Goal: Information Seeking & Learning: Learn about a topic

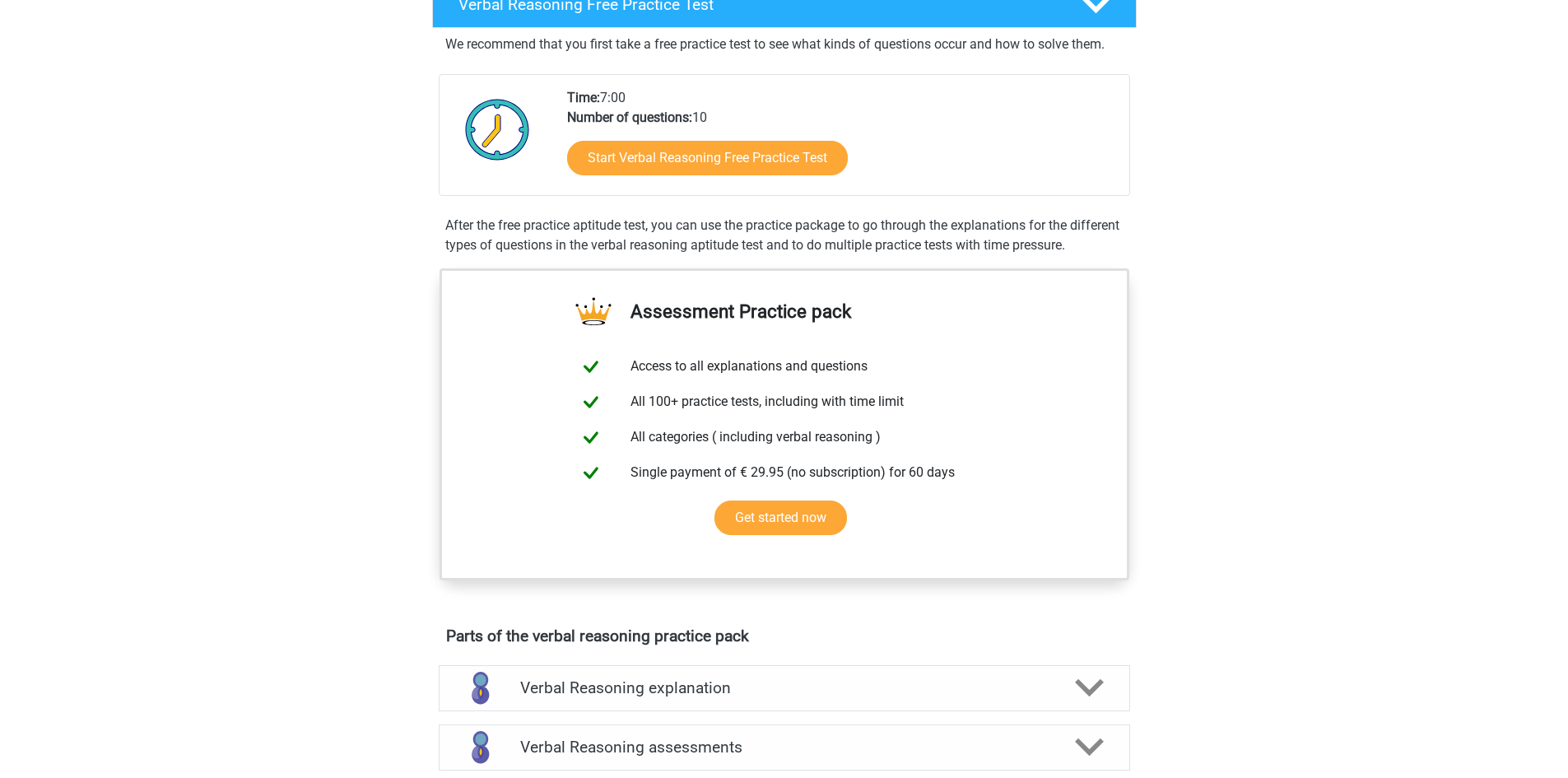
scroll to position [287, 0]
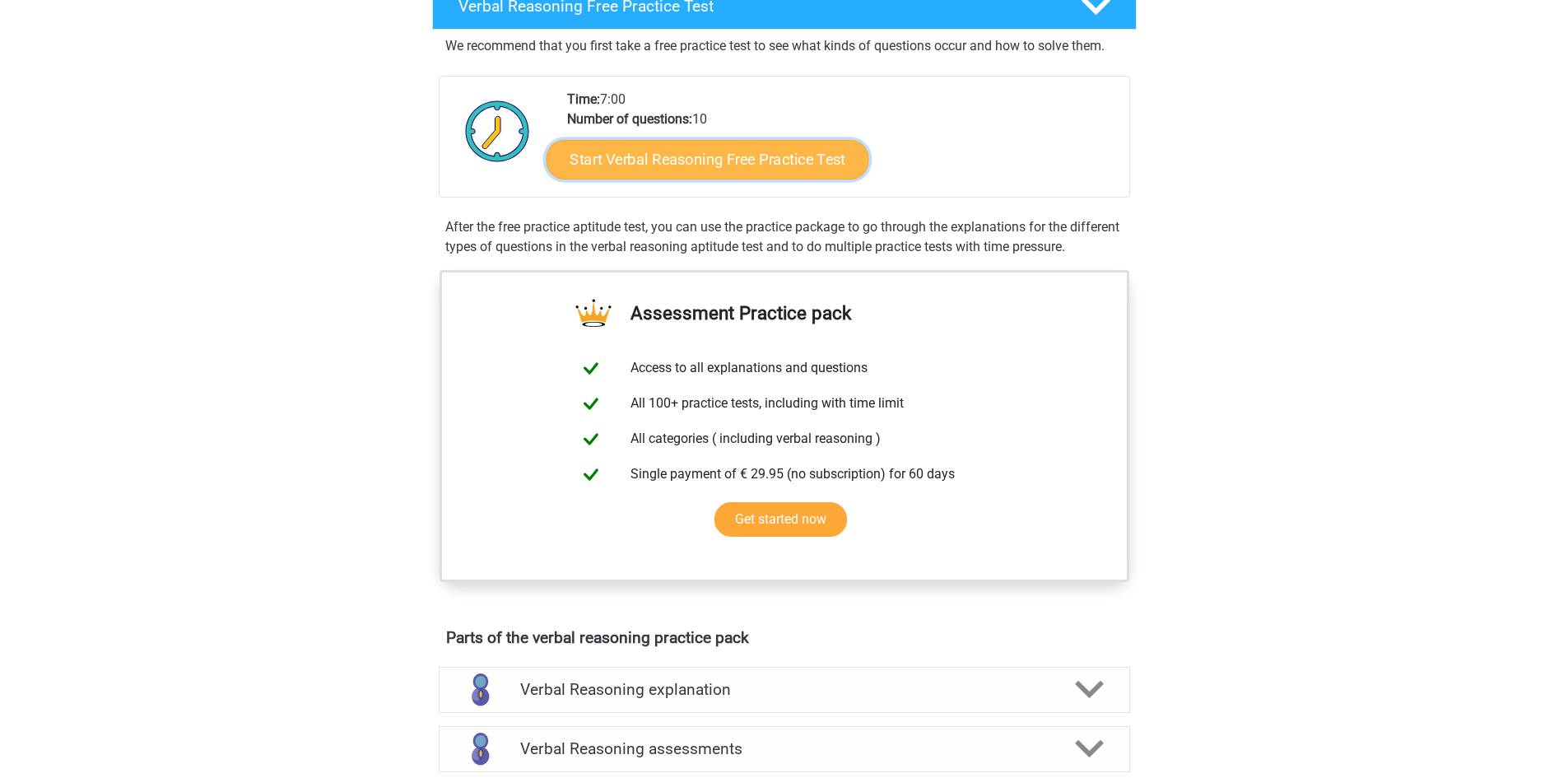
click at [720, 161] on link "Start Verbal Reasoning Free Practice Test" at bounding box center [707, 159] width 323 height 40
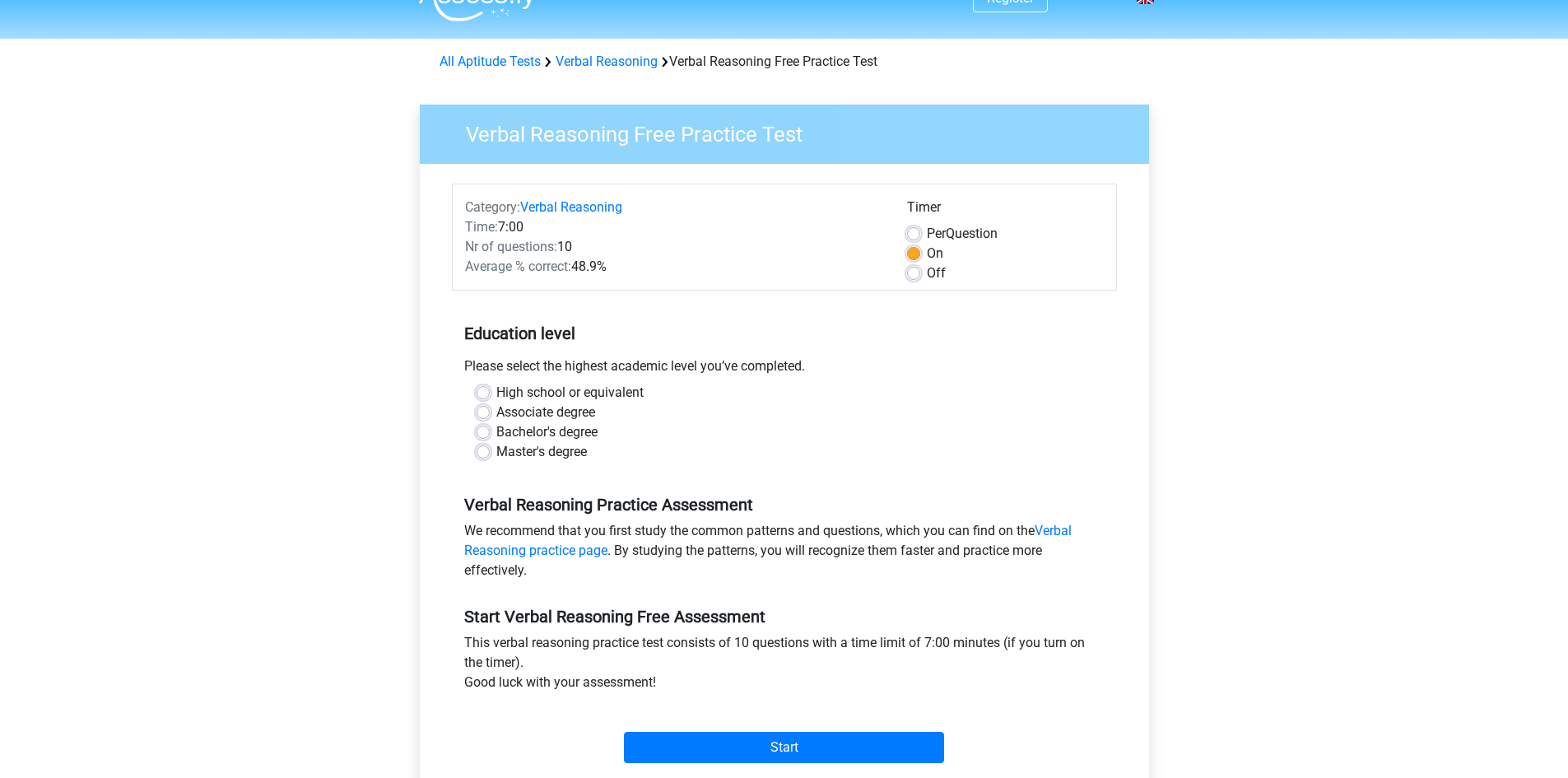
scroll to position [106, 0]
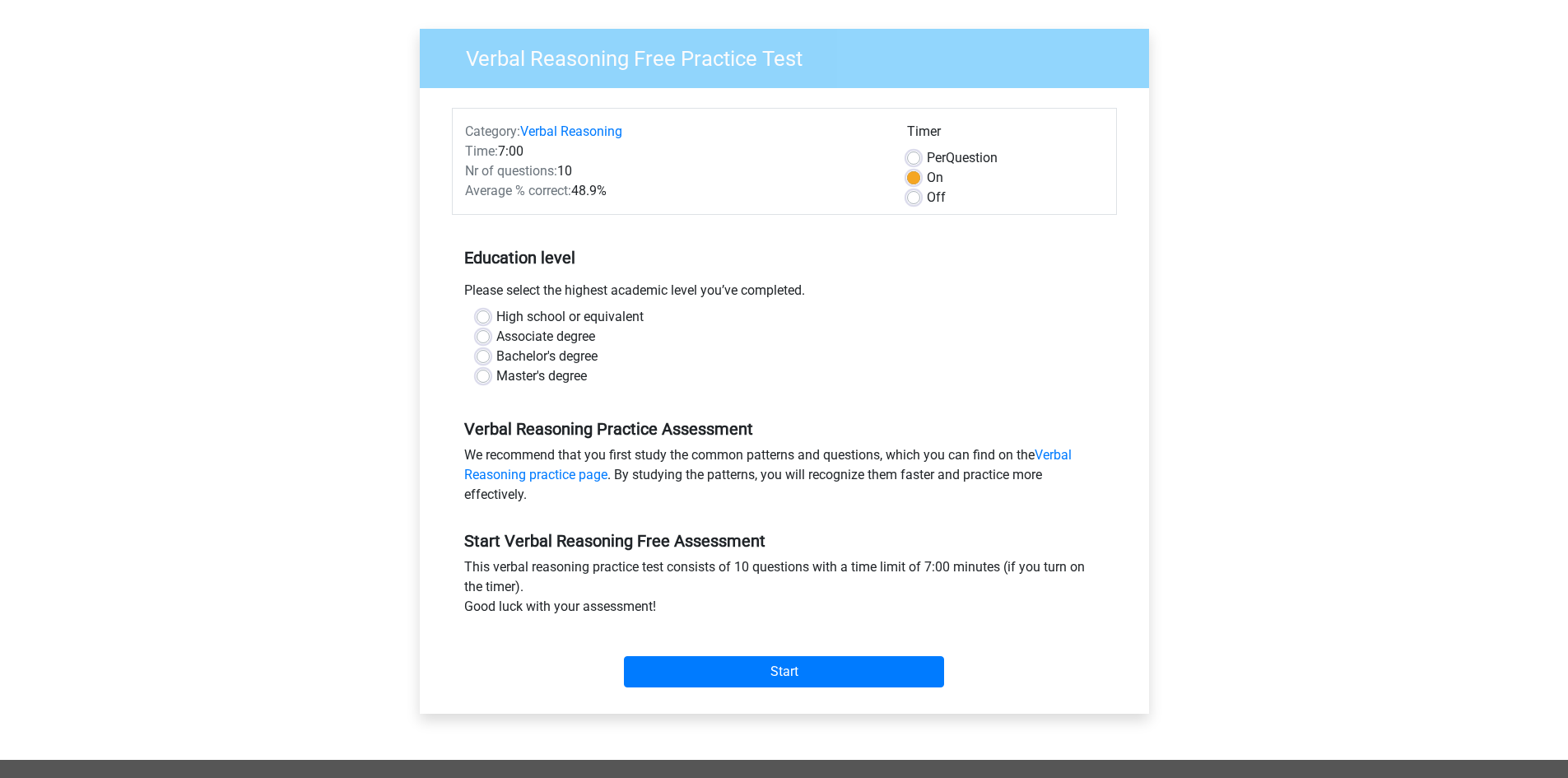
click at [557, 360] on label "Bachelor's degree" at bounding box center [547, 356] width 101 height 20
click at [490, 360] on input "Bachelor's degree" at bounding box center [483, 354] width 13 height 17
radio input "true"
click at [837, 673] on input "Start" at bounding box center [784, 672] width 321 height 32
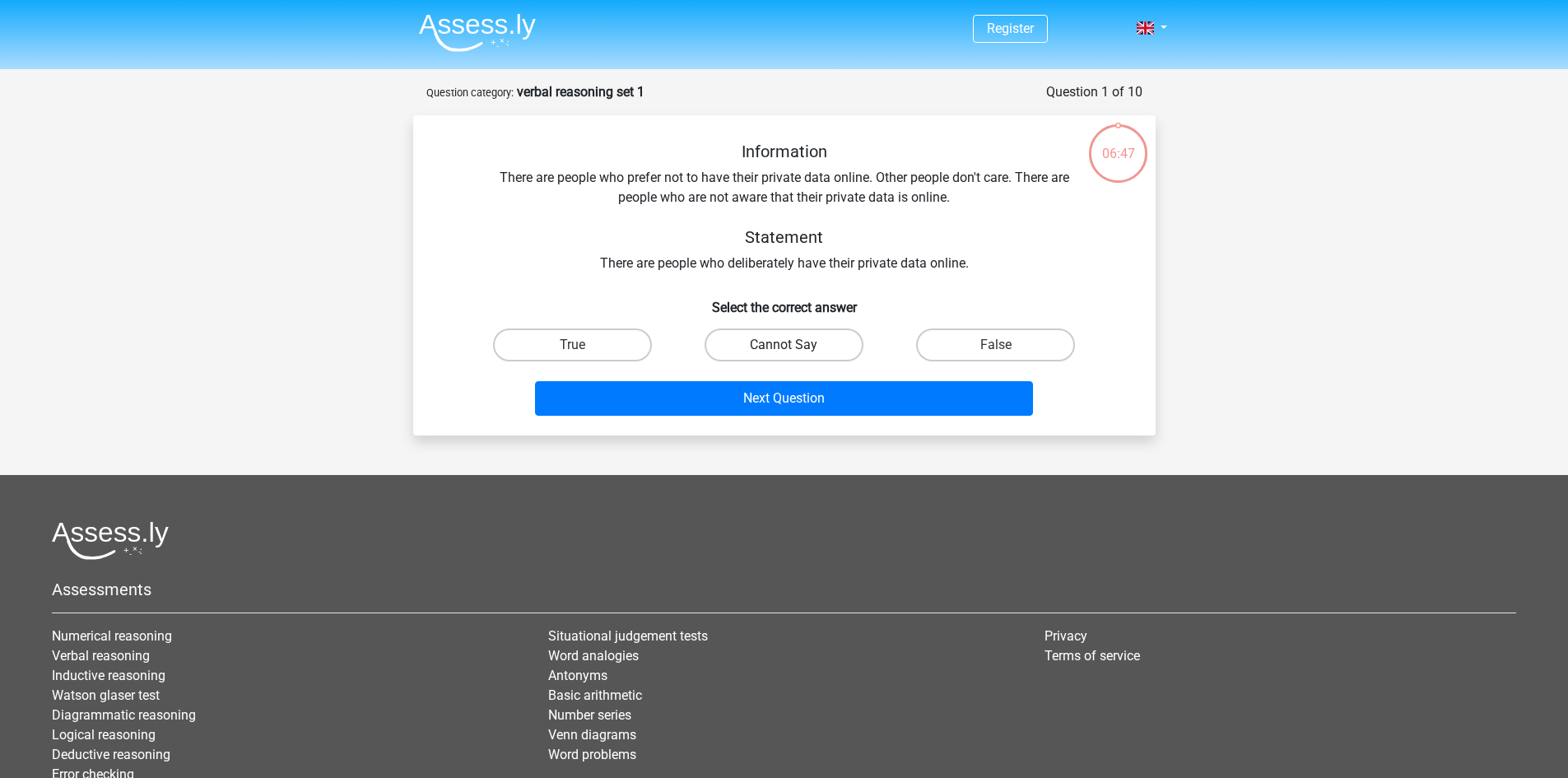
click at [783, 341] on label "Cannot Say" at bounding box center [784, 344] width 159 height 33
click at [784, 345] on input "Cannot Say" at bounding box center [788, 350] width 11 height 11
radio input "true"
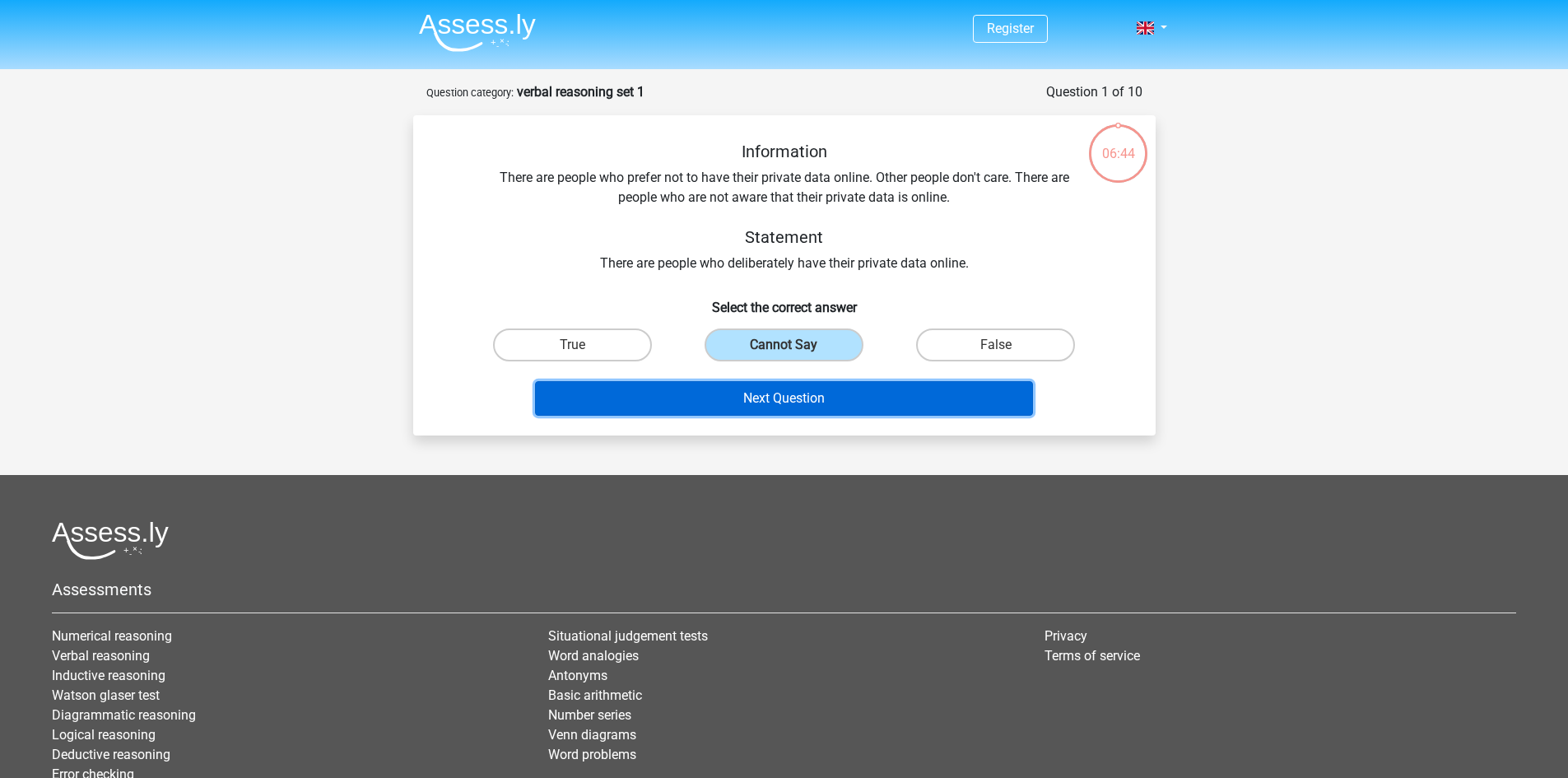
click at [829, 407] on button "Next Question" at bounding box center [784, 398] width 498 height 35
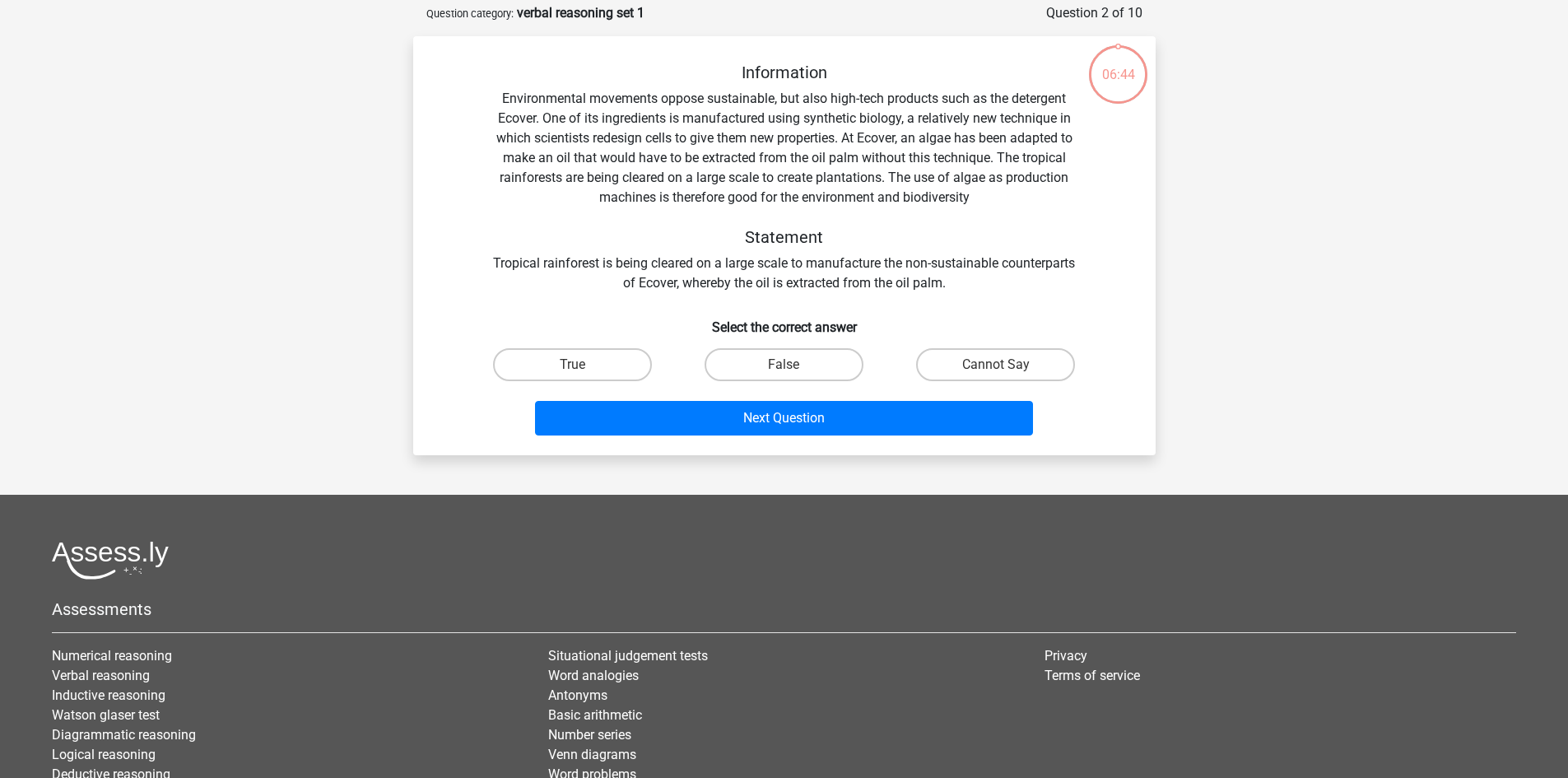
scroll to position [82, 0]
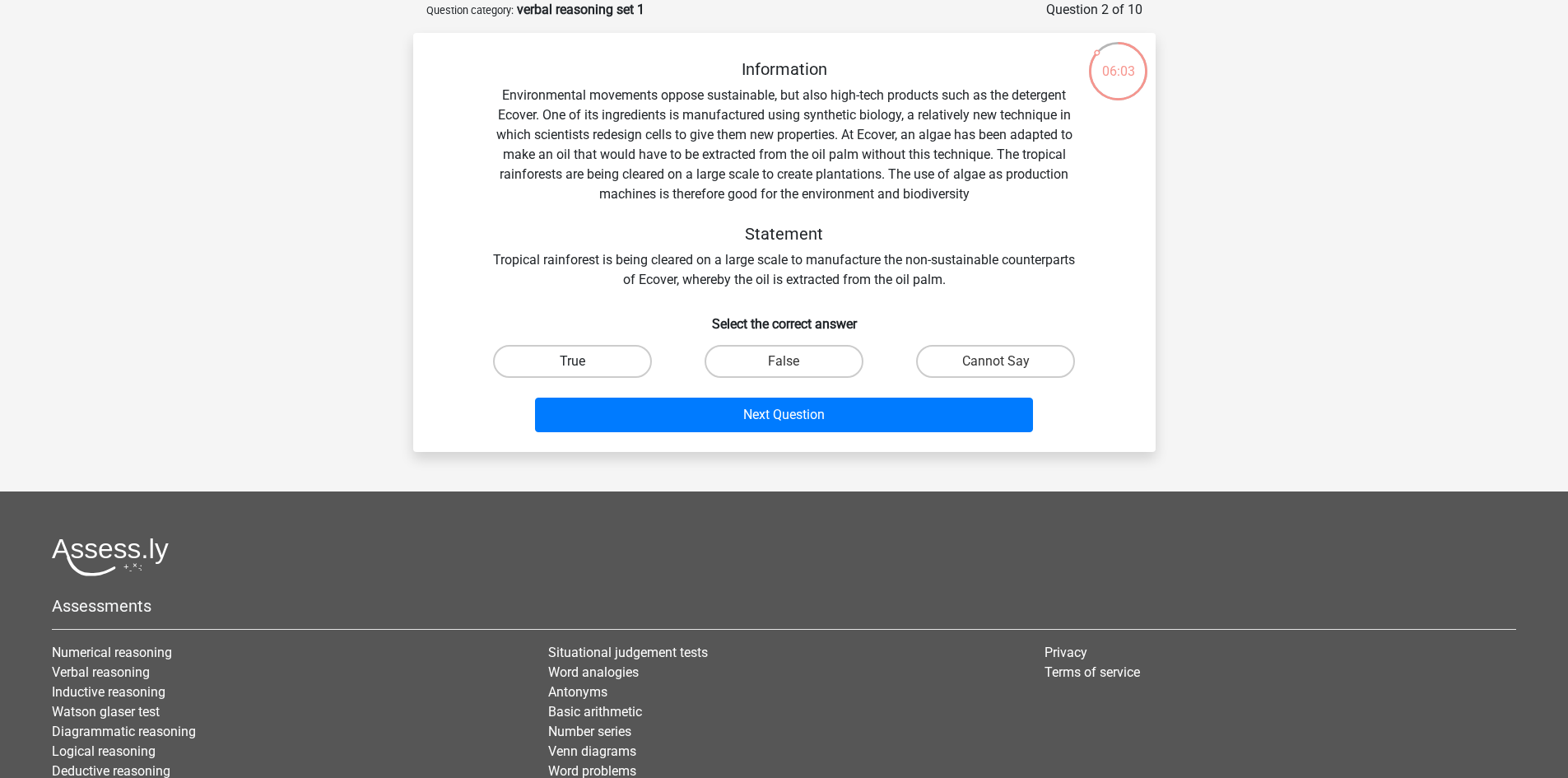
click at [596, 358] on label "True" at bounding box center [572, 361] width 159 height 33
click at [583, 361] on input "True" at bounding box center [577, 366] width 11 height 11
radio input "true"
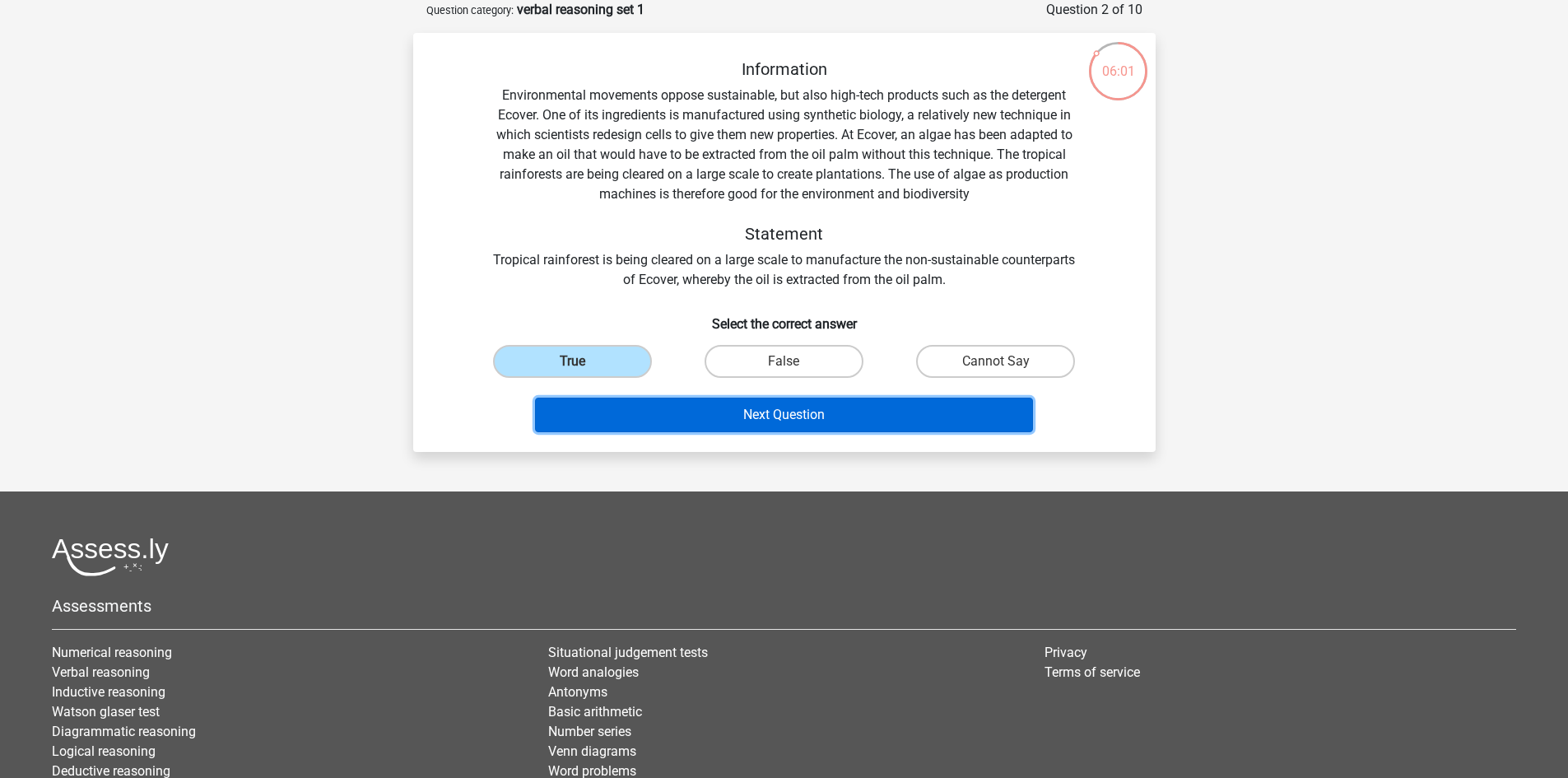
click at [800, 419] on button "Next Question" at bounding box center [784, 415] width 498 height 35
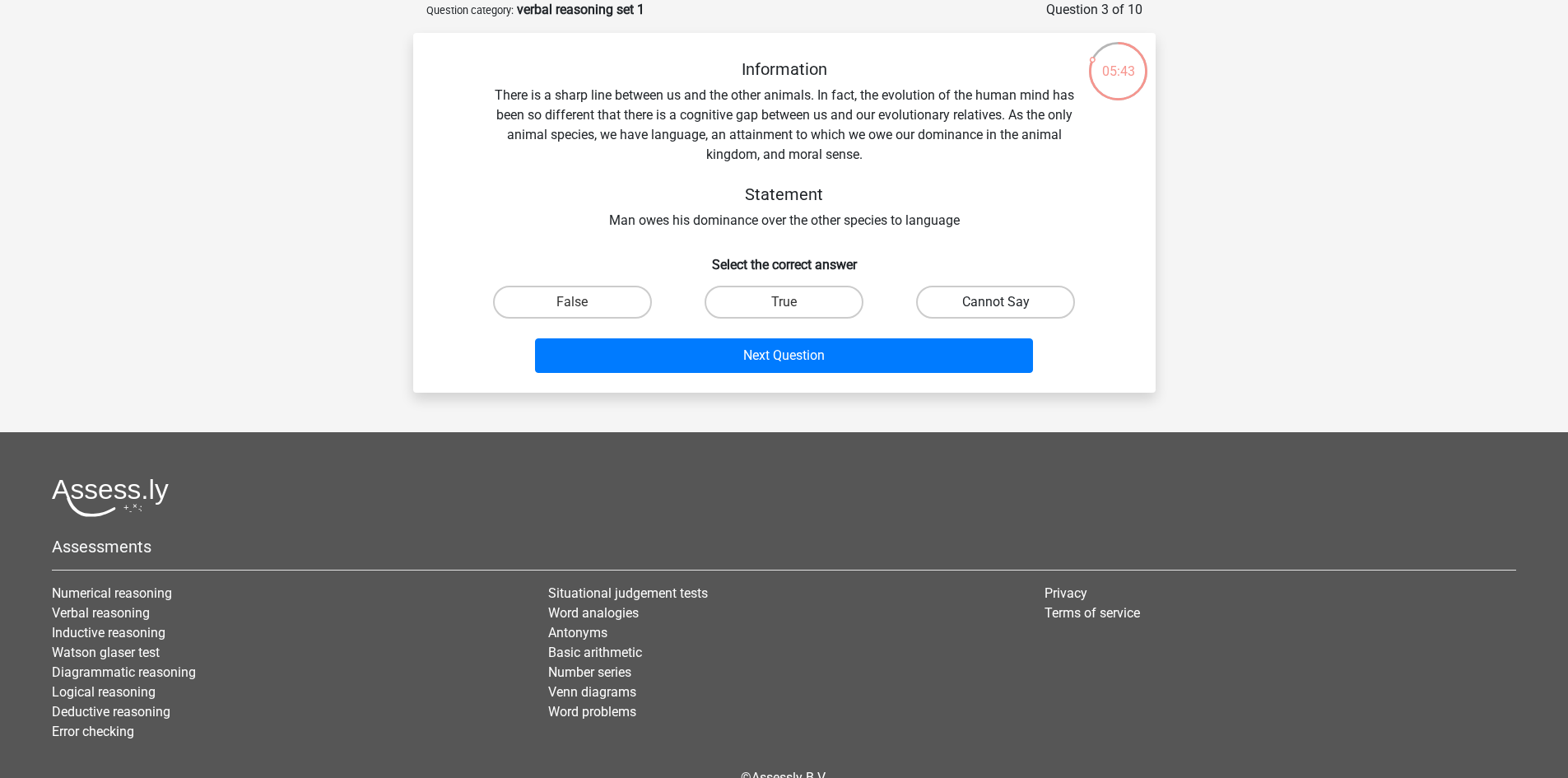
click at [969, 301] on label "Cannot Say" at bounding box center [995, 302] width 159 height 33
click at [996, 302] on input "Cannot Say" at bounding box center [1001, 307] width 11 height 11
radio input "true"
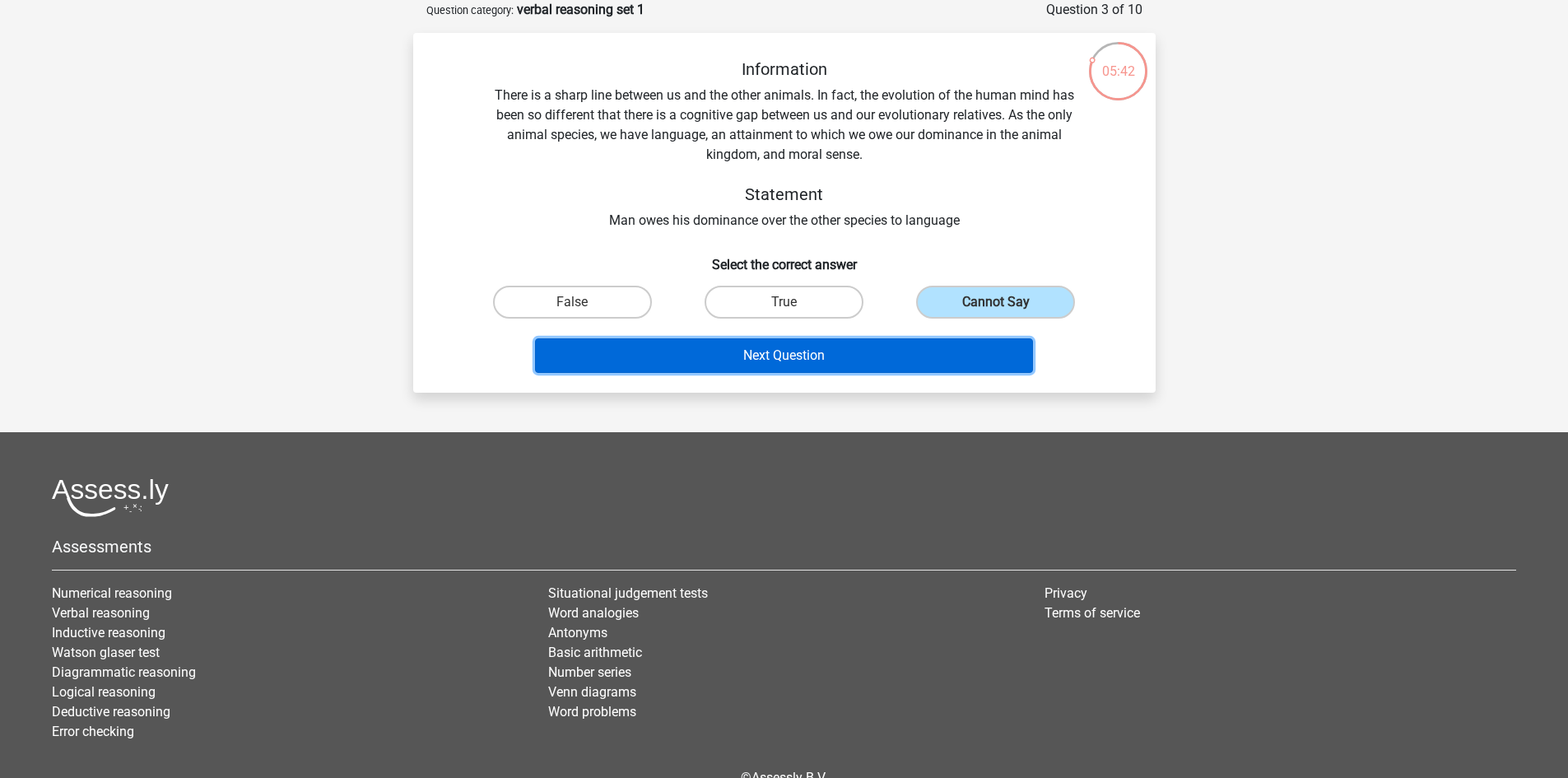
click at [908, 360] on button "Next Question" at bounding box center [784, 355] width 498 height 35
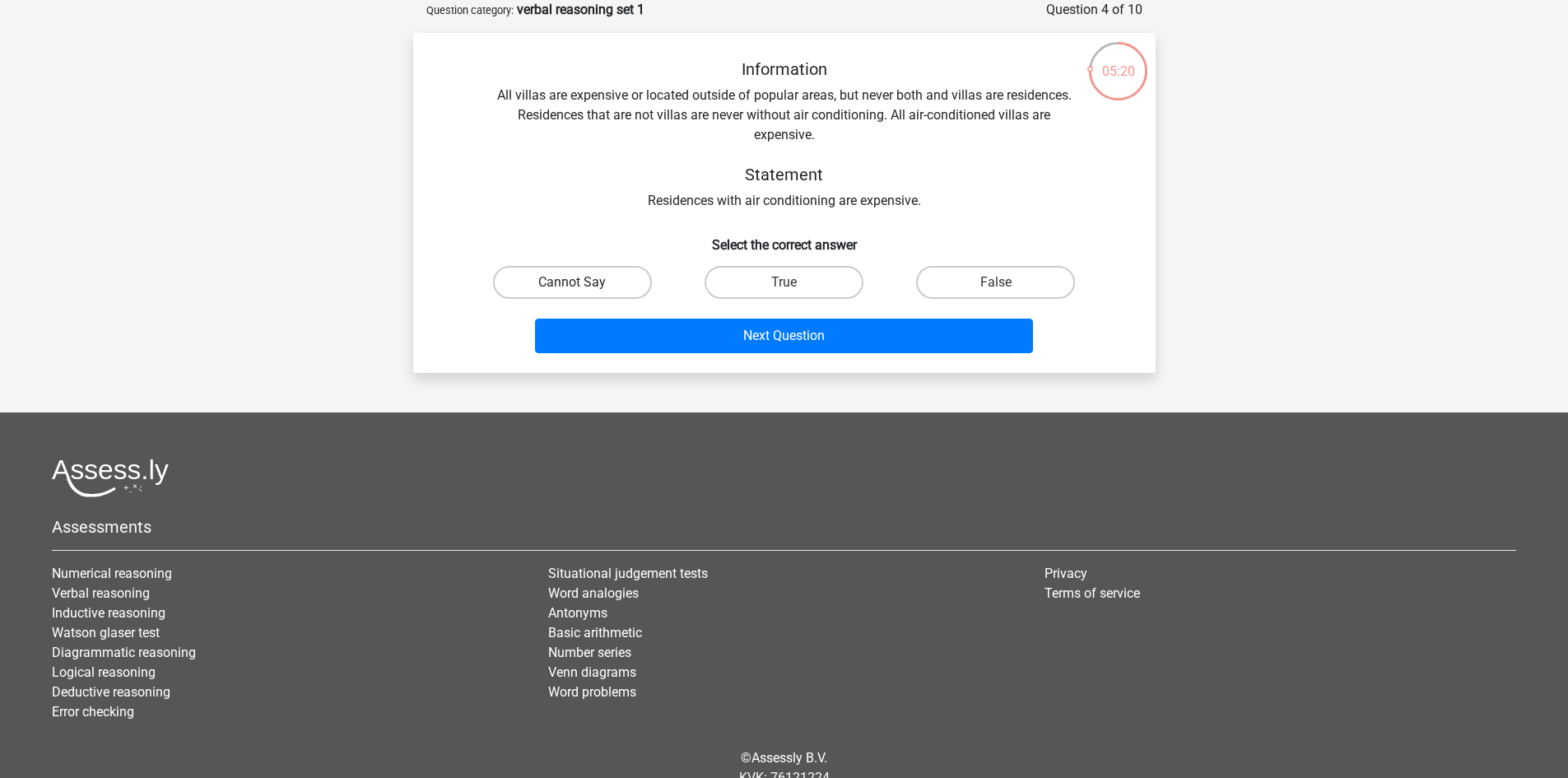
click at [592, 284] on label "Cannot Say" at bounding box center [572, 282] width 159 height 33
click at [583, 284] on input "Cannot Say" at bounding box center [577, 287] width 11 height 11
radio input "true"
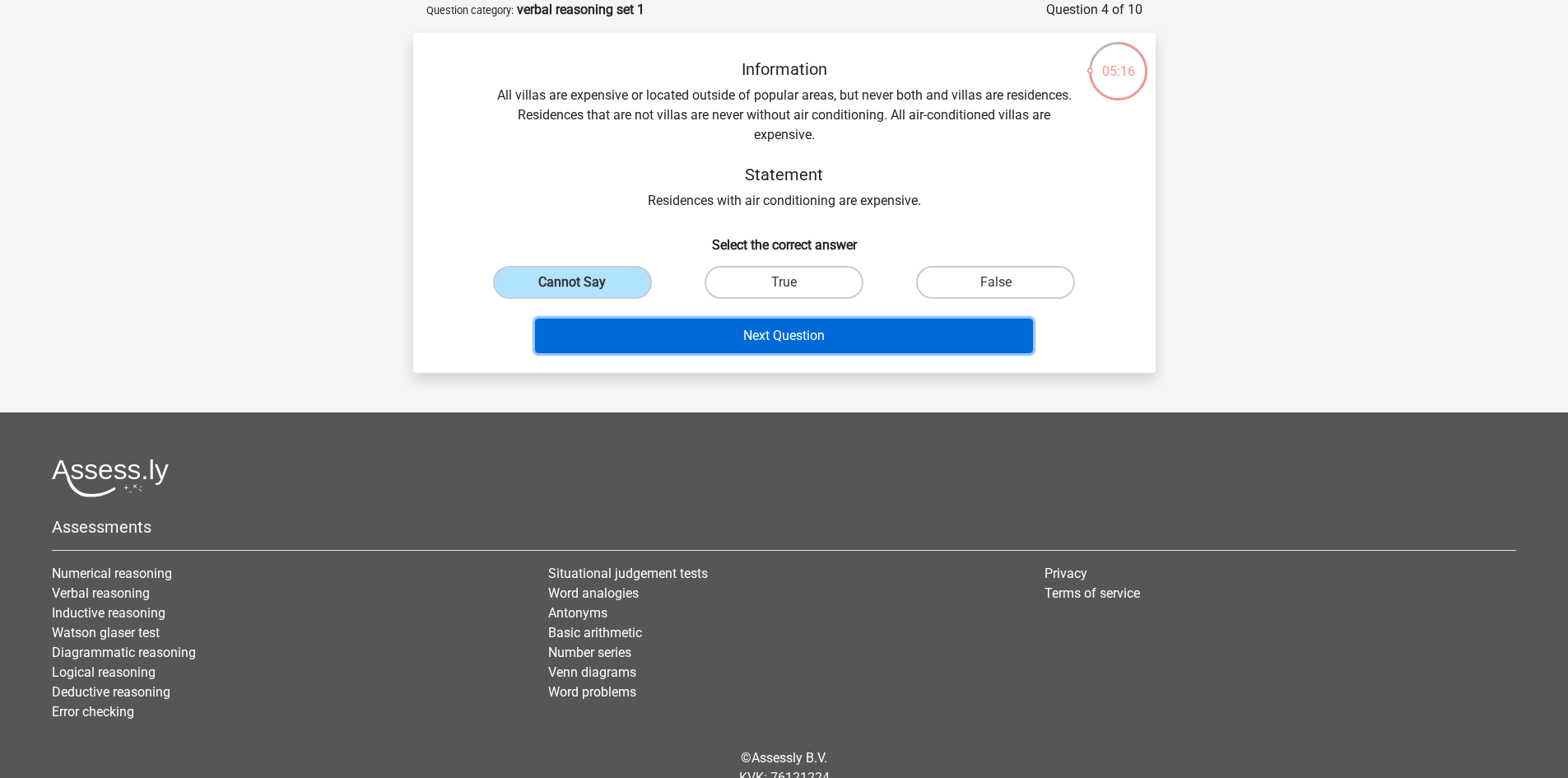
click at [876, 338] on button "Next Question" at bounding box center [784, 336] width 498 height 35
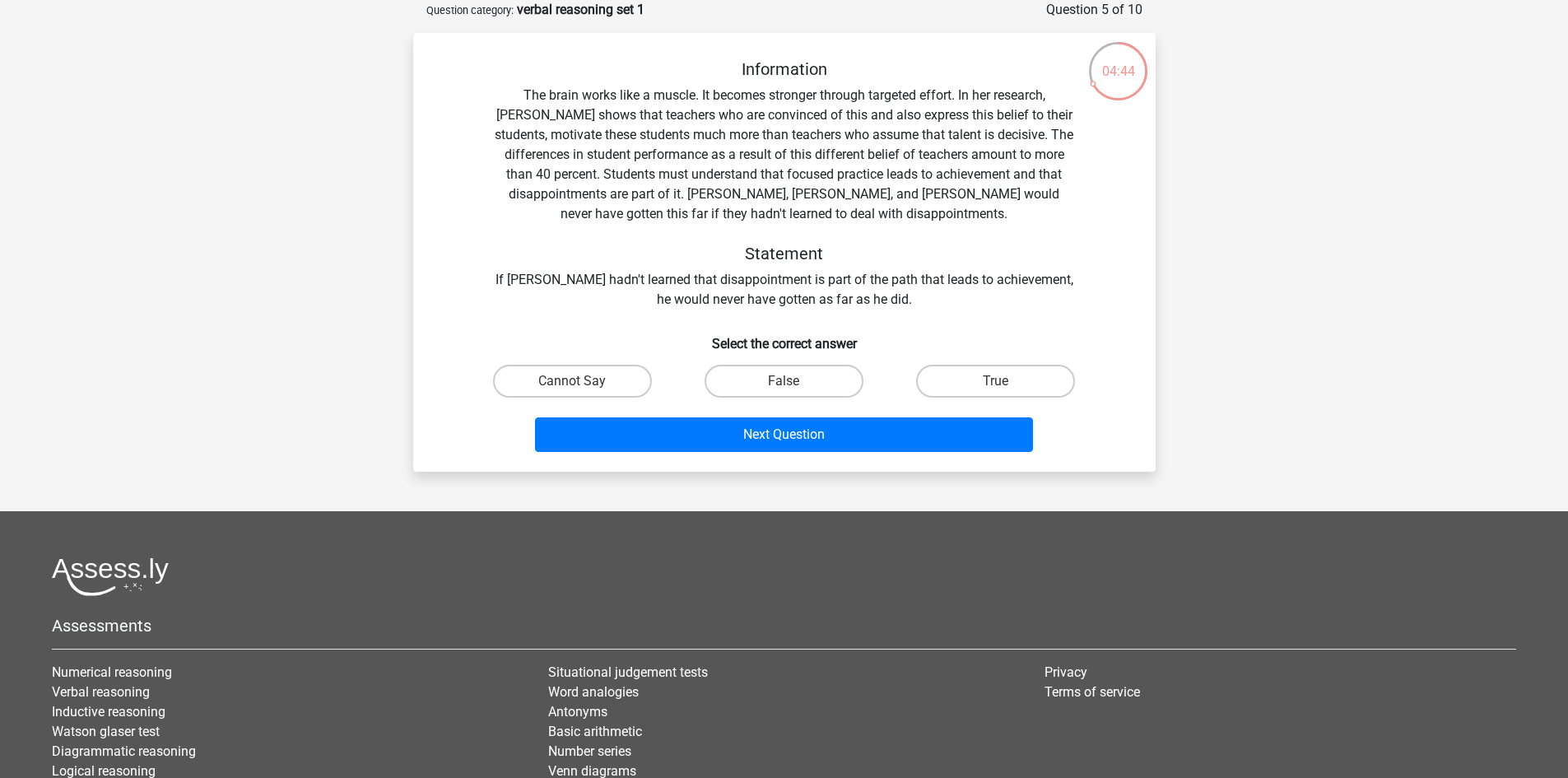
click at [998, 384] on input "True" at bounding box center [1001, 386] width 11 height 11
radio input "true"
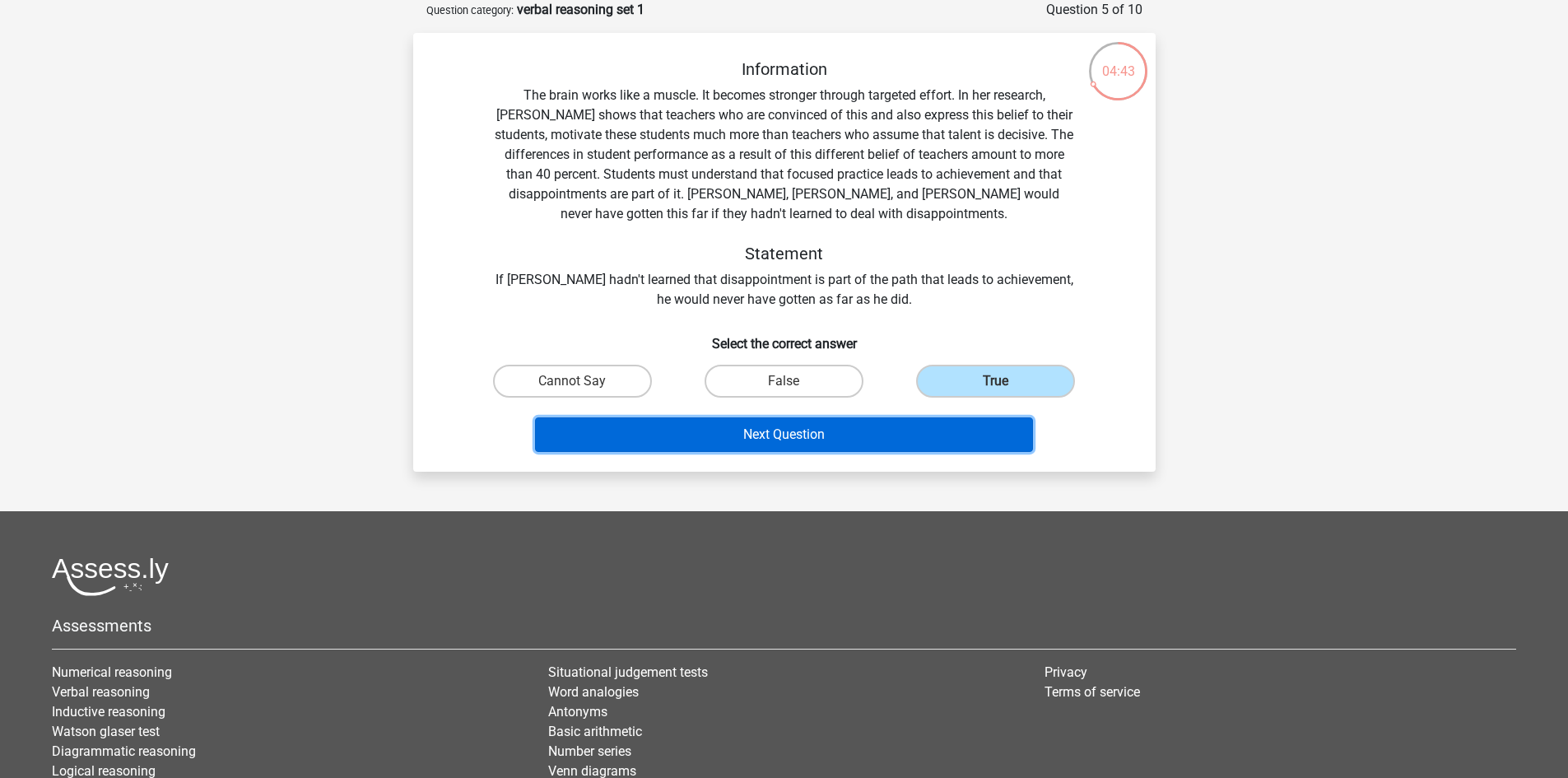
click at [952, 443] on button "Next Question" at bounding box center [784, 435] width 498 height 35
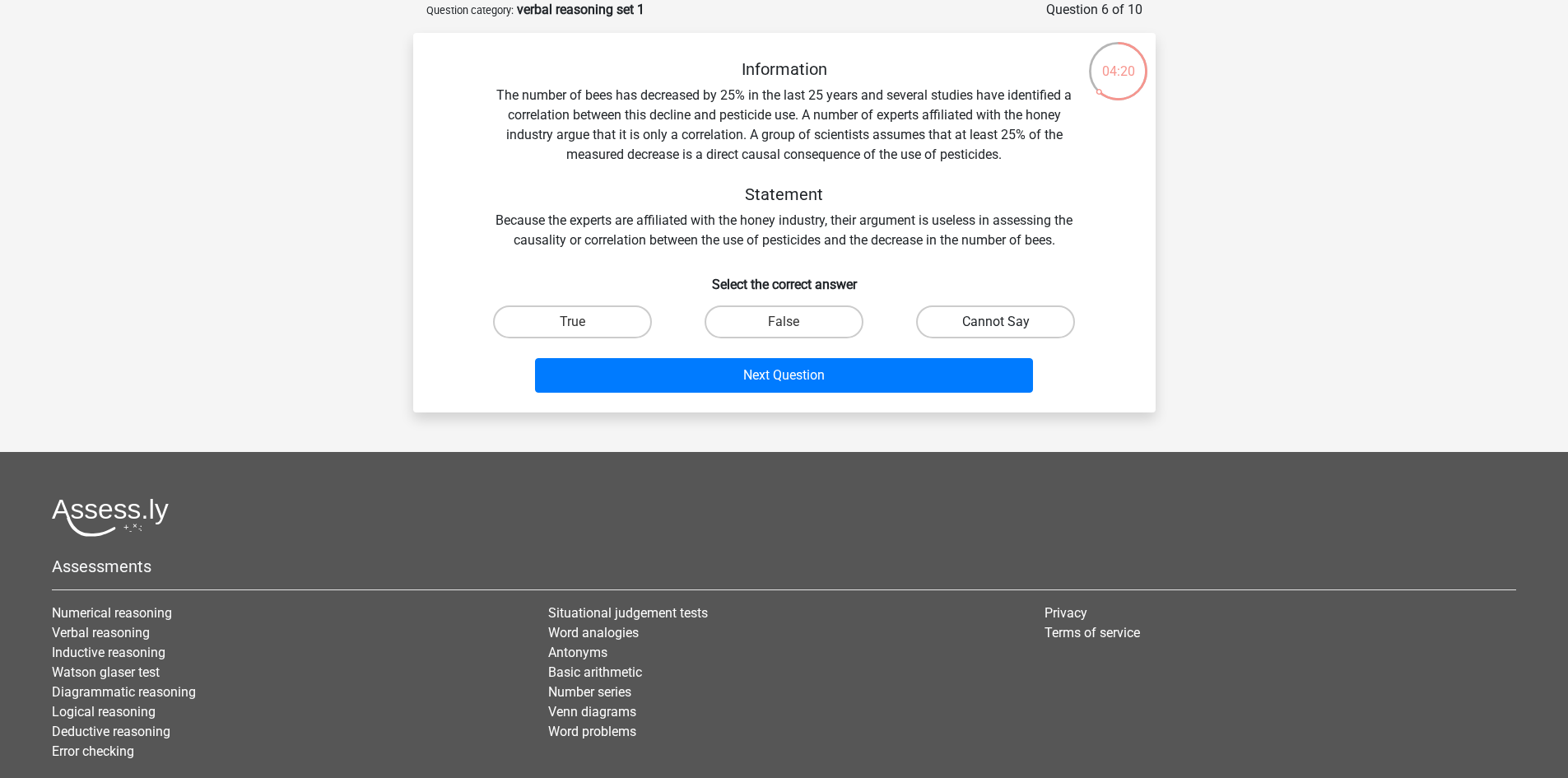
drag, startPoint x: 966, startPoint y: 325, endPoint x: 958, endPoint y: 334, distance: 12.0
click at [965, 326] on label "Cannot Say" at bounding box center [995, 322] width 159 height 33
click at [996, 326] on input "Cannot Say" at bounding box center [1001, 327] width 11 height 11
radio input "true"
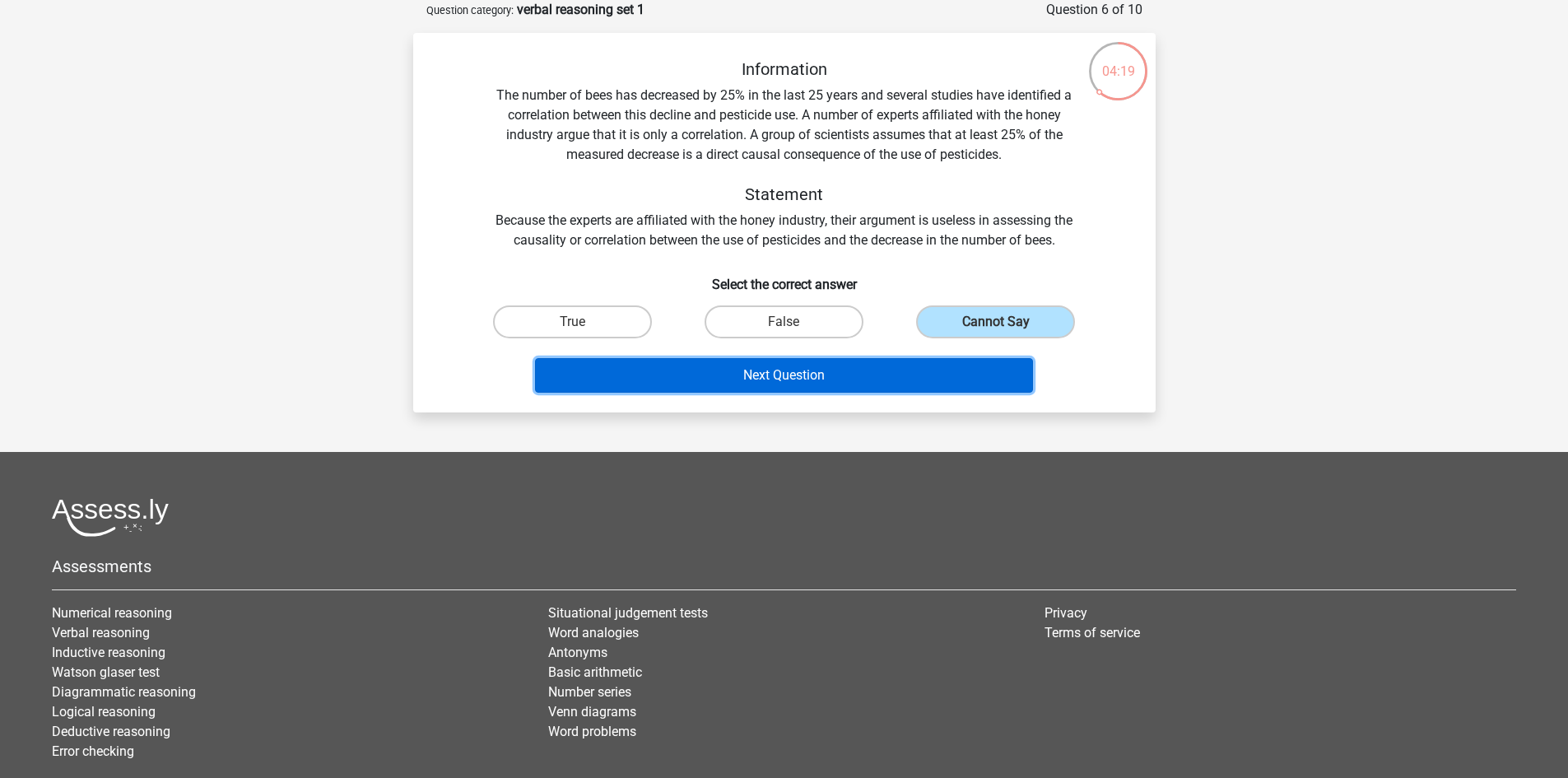
click at [927, 377] on button "Next Question" at bounding box center [784, 375] width 498 height 35
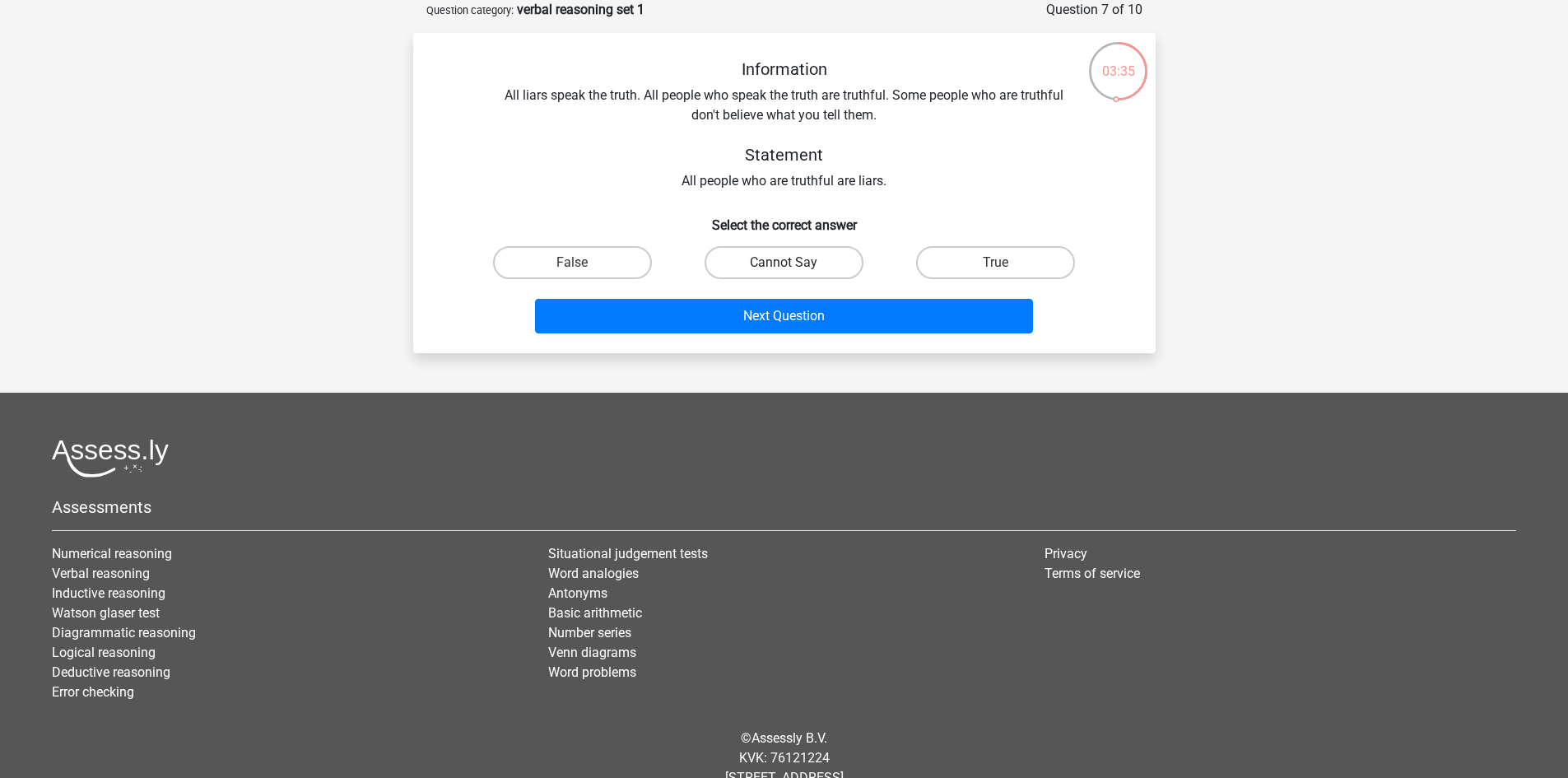
click at [756, 267] on label "Cannot Say" at bounding box center [784, 262] width 159 height 33
click at [784, 267] on input "Cannot Say" at bounding box center [788, 267] width 11 height 11
radio input "true"
click at [810, 338] on div "Next Question" at bounding box center [784, 320] width 635 height 42
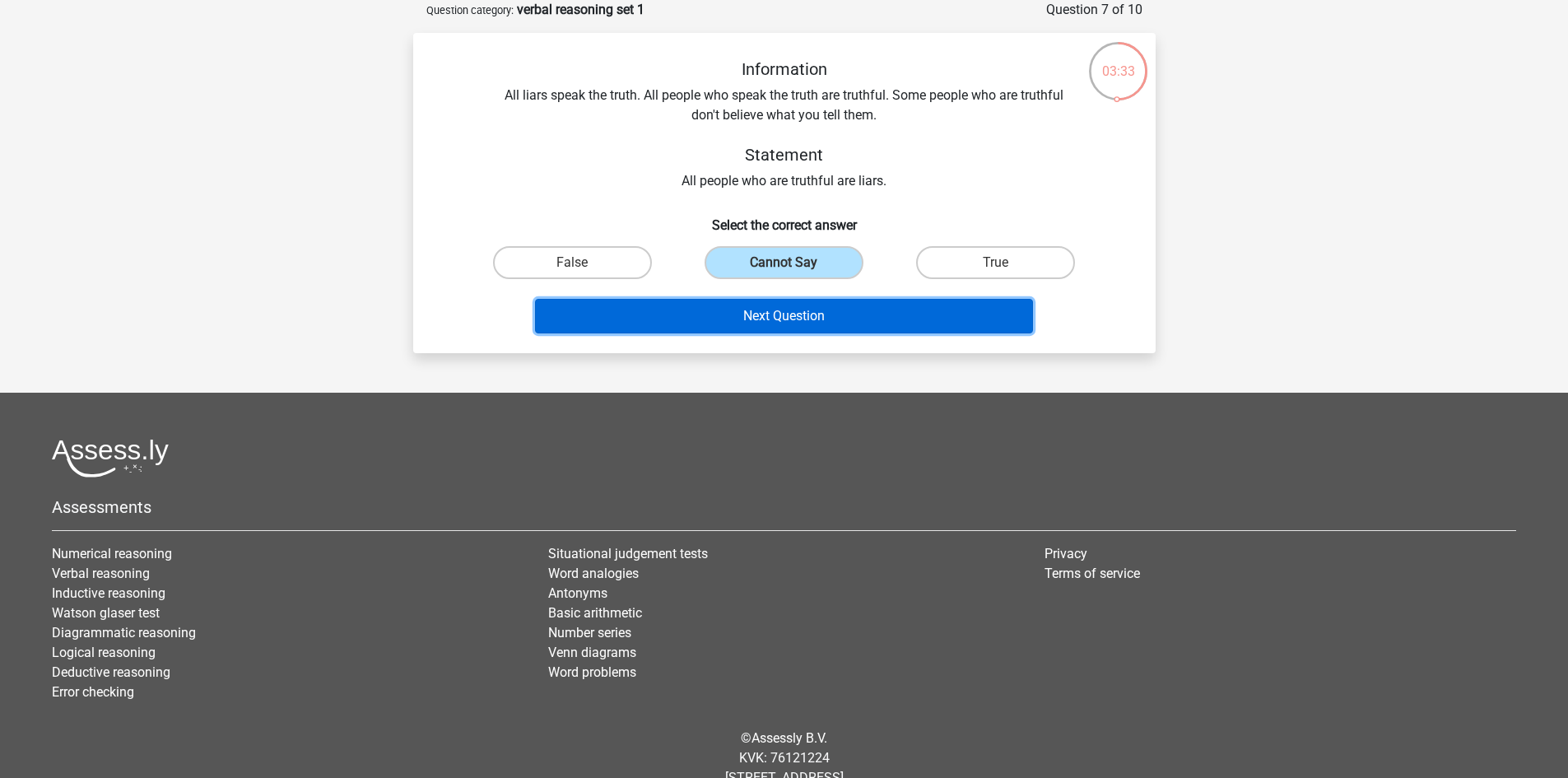
click at [814, 318] on button "Next Question" at bounding box center [784, 316] width 498 height 35
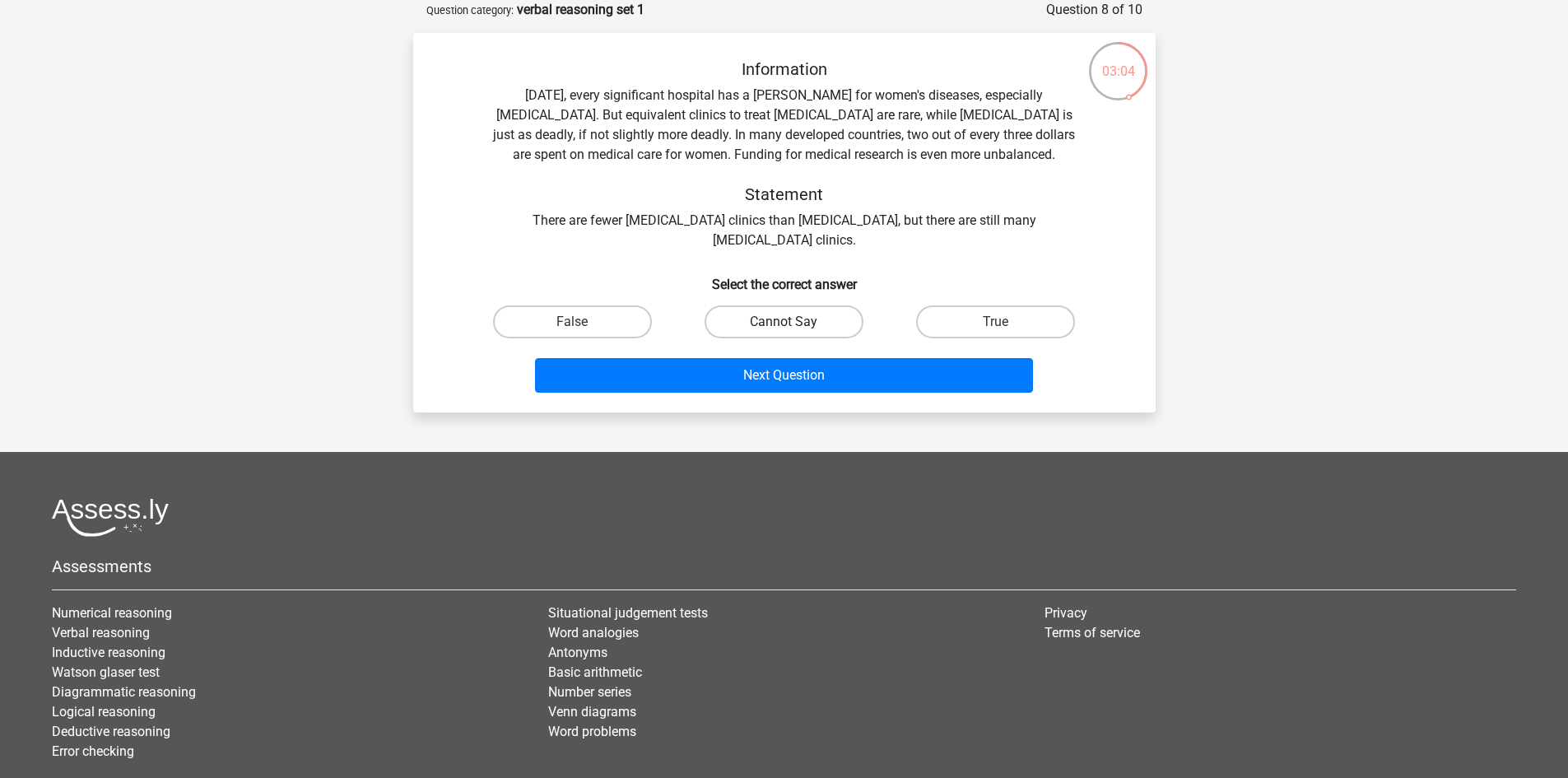
click at [802, 321] on label "Cannot Say" at bounding box center [784, 322] width 159 height 33
click at [794, 322] on input "Cannot Say" at bounding box center [788, 327] width 11 height 11
radio input "true"
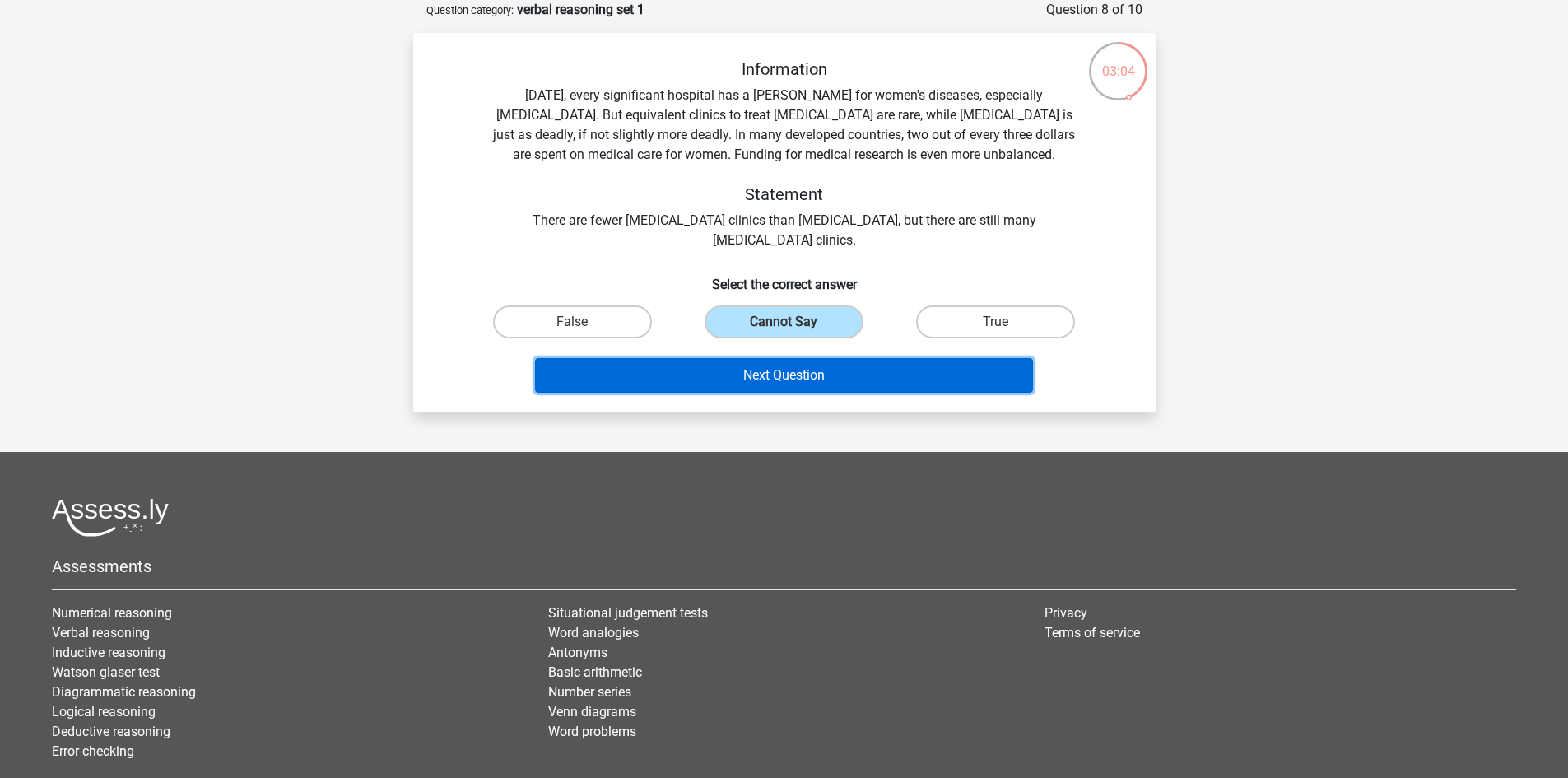
click at [805, 360] on button "Next Question" at bounding box center [784, 375] width 498 height 35
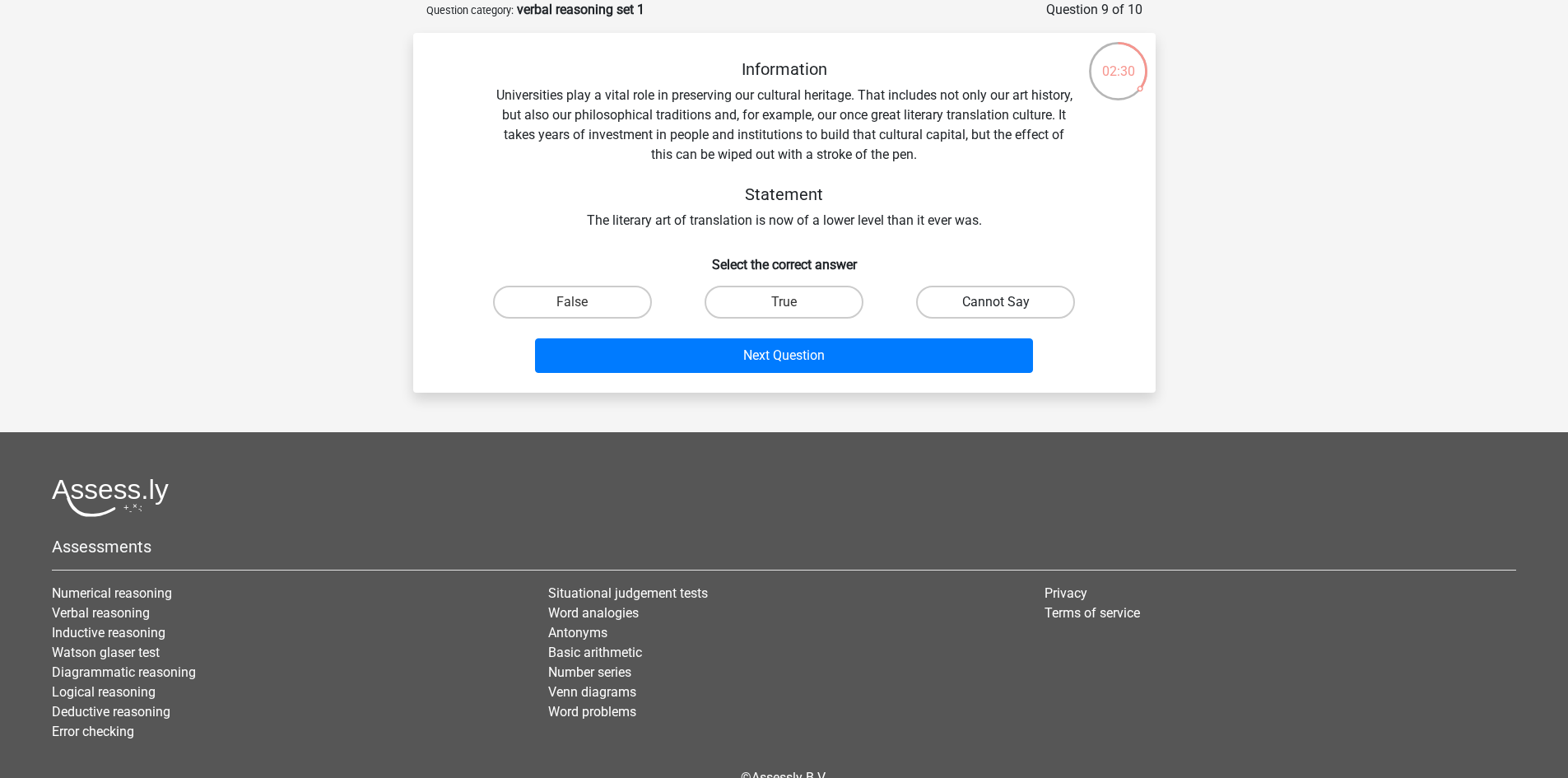
click at [971, 311] on label "Cannot Say" at bounding box center [995, 302] width 159 height 33
click at [996, 311] on input "Cannot Say" at bounding box center [1001, 307] width 11 height 11
radio input "true"
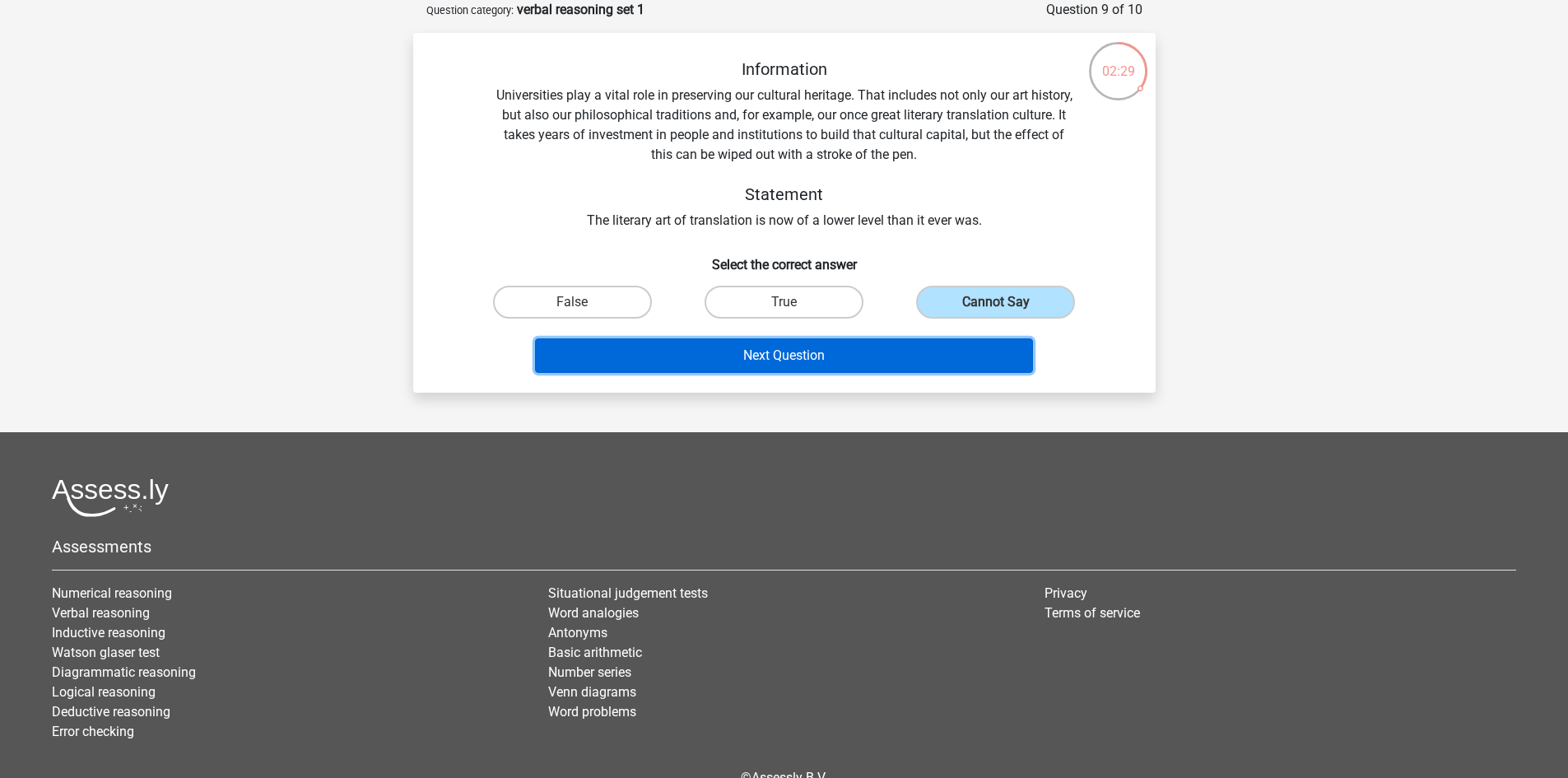
click at [922, 365] on button "Next Question" at bounding box center [784, 355] width 498 height 35
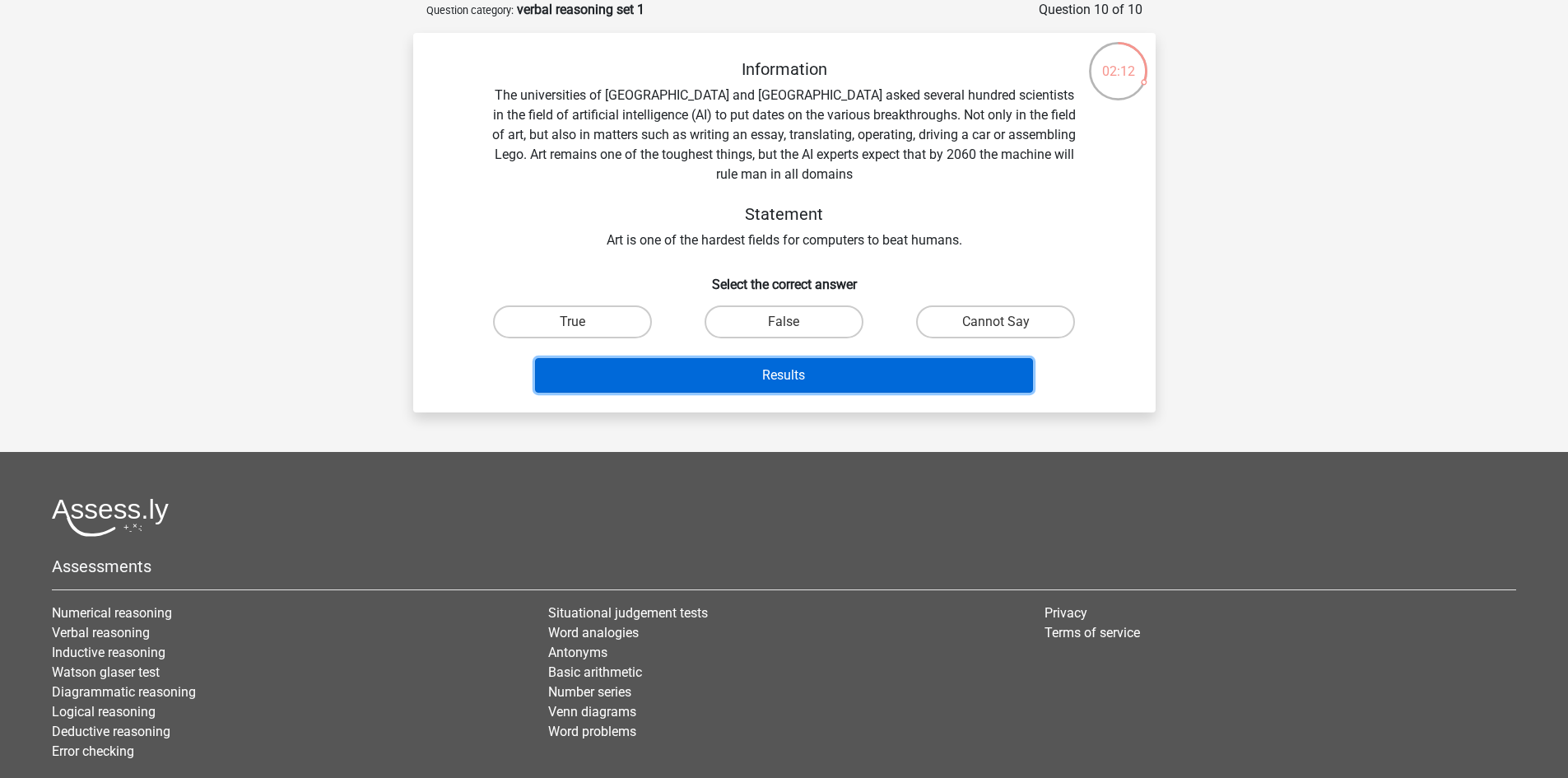
drag, startPoint x: 922, startPoint y: 365, endPoint x: 924, endPoint y: 247, distance: 118.0
click at [924, 247] on div "Information The universities of Oxford and Yale asked several hundred scientist…" at bounding box center [784, 230] width 729 height 340
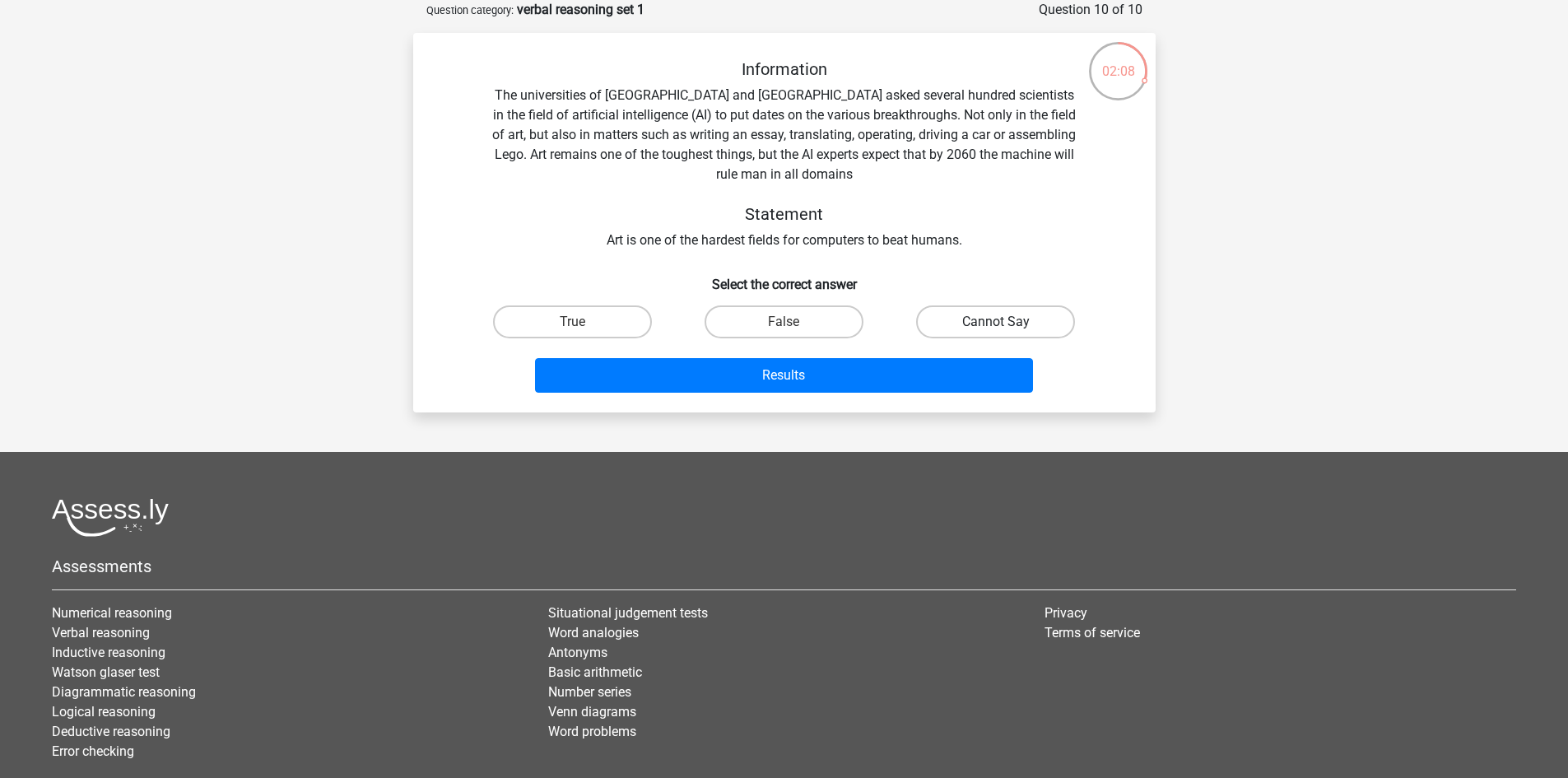
click at [1035, 326] on label "Cannot Say" at bounding box center [995, 322] width 159 height 33
click at [1006, 326] on input "Cannot Say" at bounding box center [1001, 327] width 11 height 11
radio input "true"
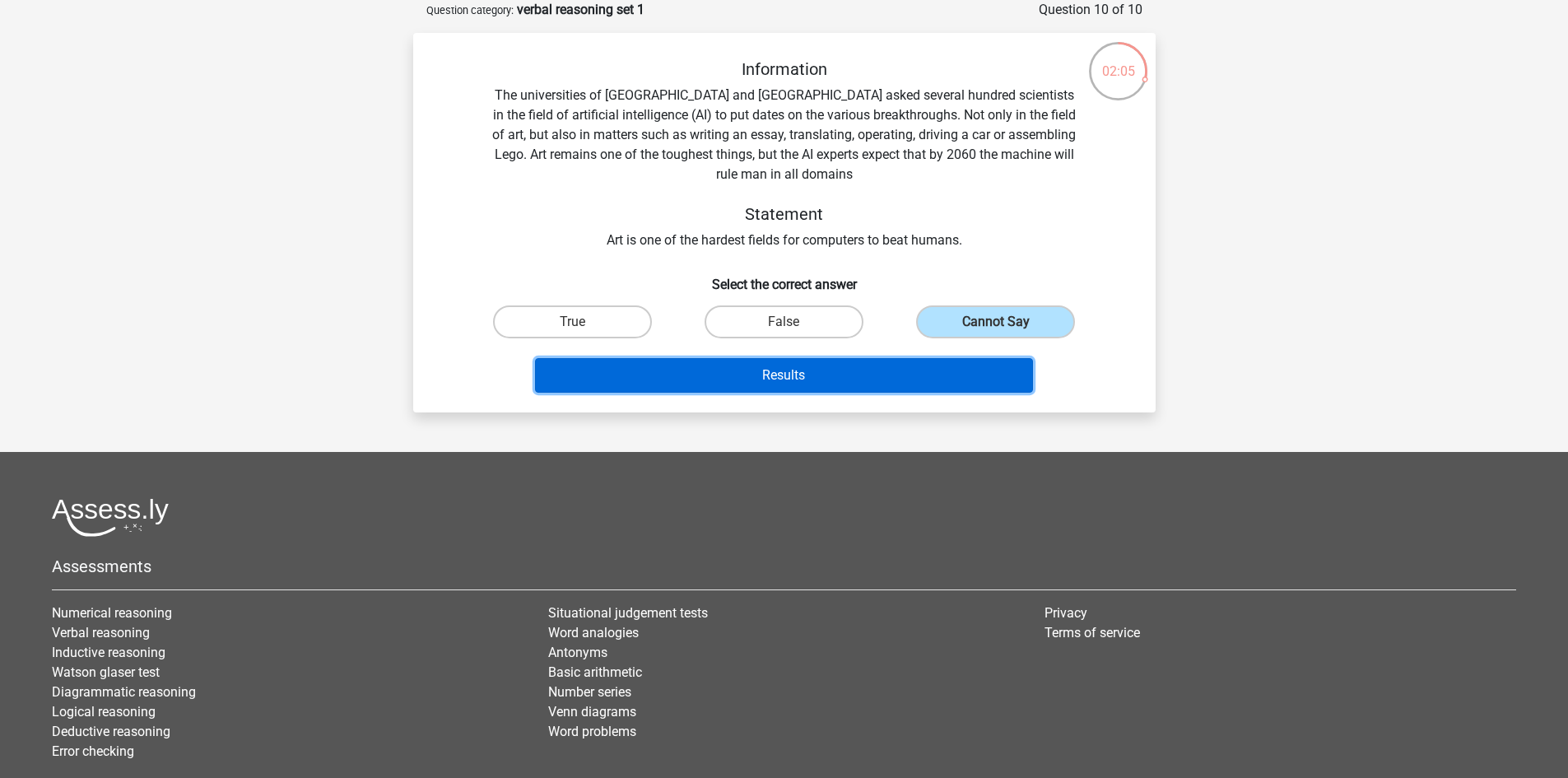
click at [962, 374] on button "Results" at bounding box center [784, 375] width 498 height 35
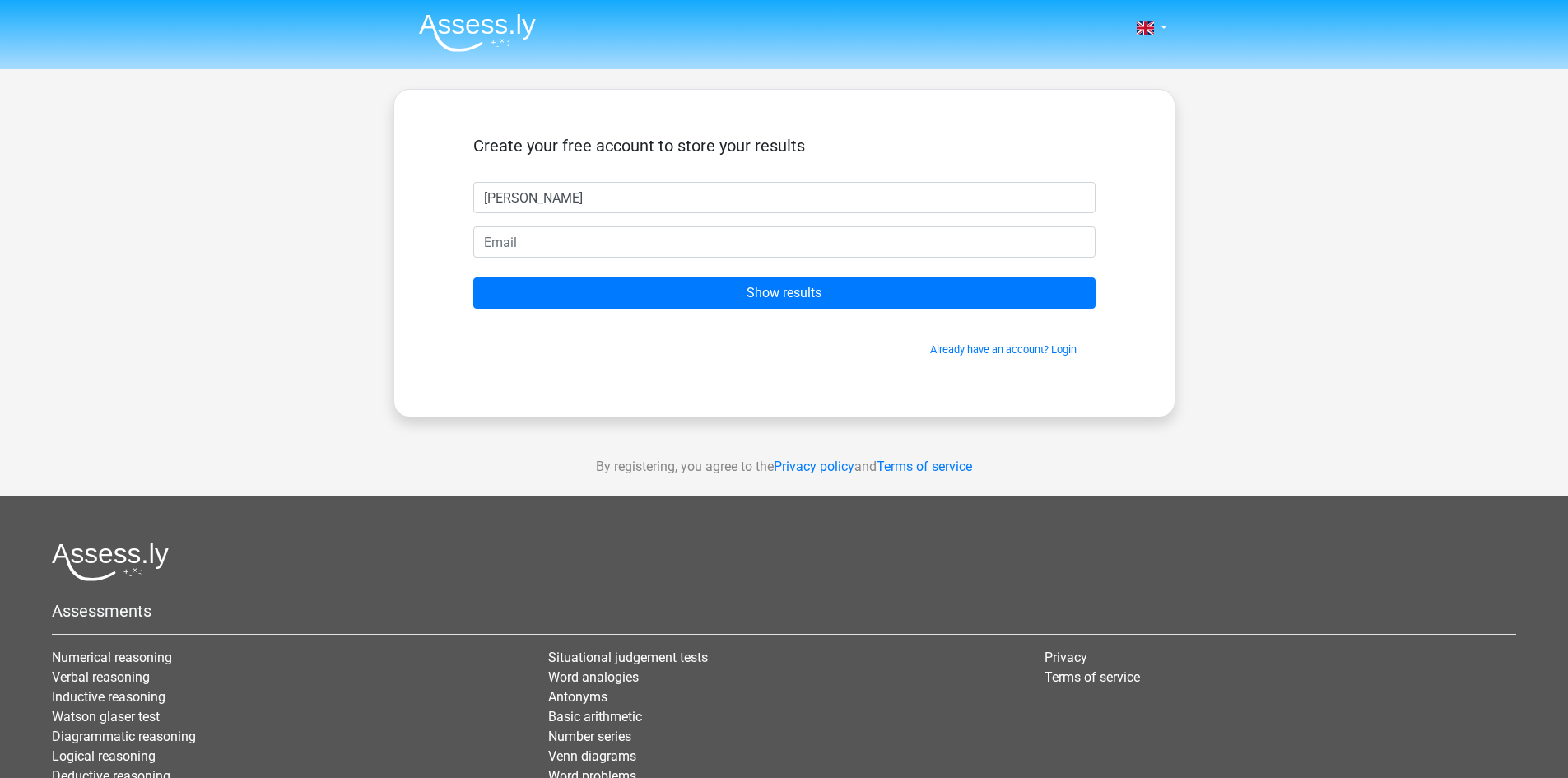
type input "Dan"
type input "danielwillson1988@gmail.com"
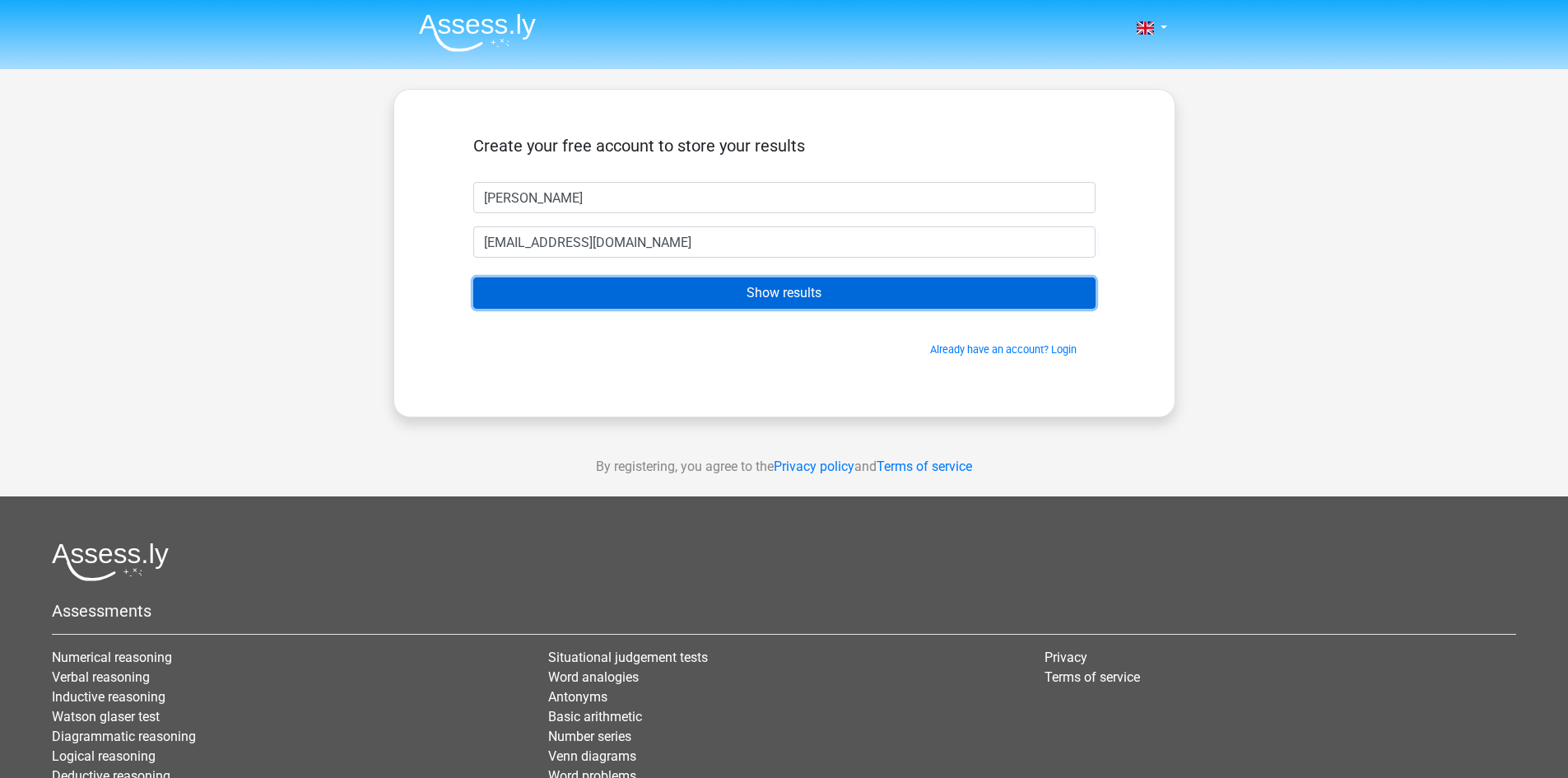
click at [697, 295] on input "Show results" at bounding box center [784, 293] width 622 height 32
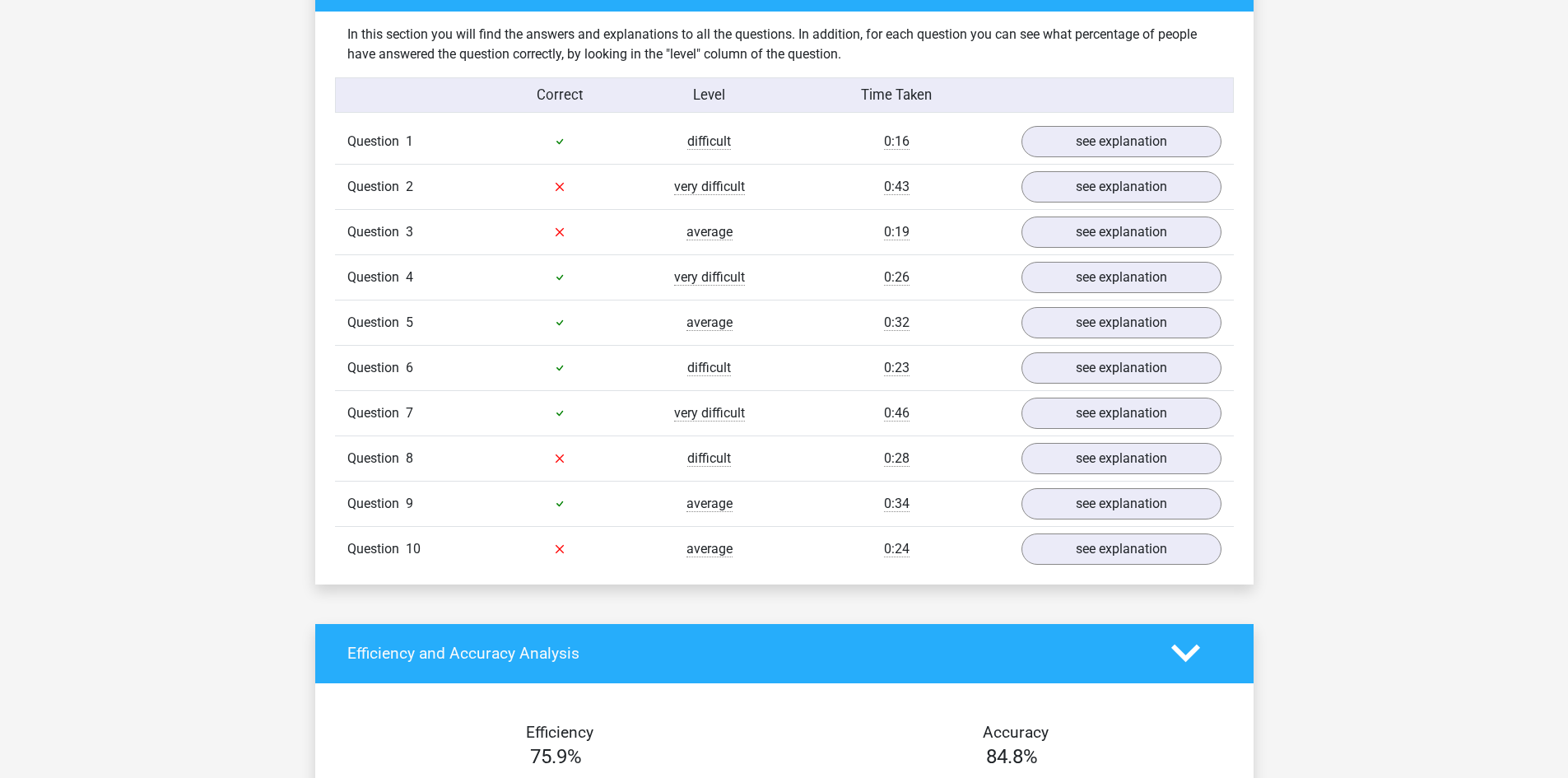
scroll to position [1254, 0]
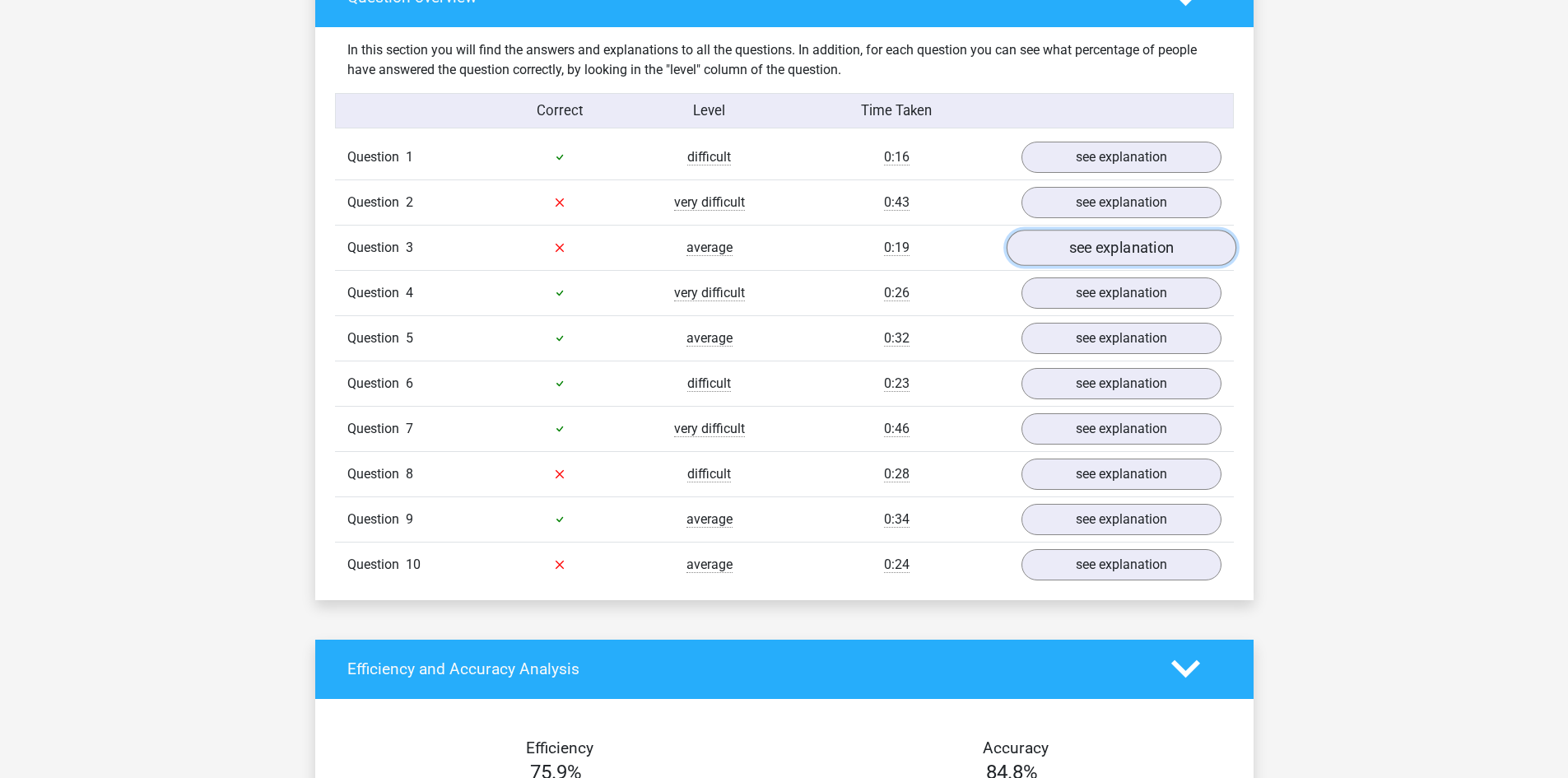
click at [1143, 248] on link "see explanation" at bounding box center [1121, 247] width 230 height 37
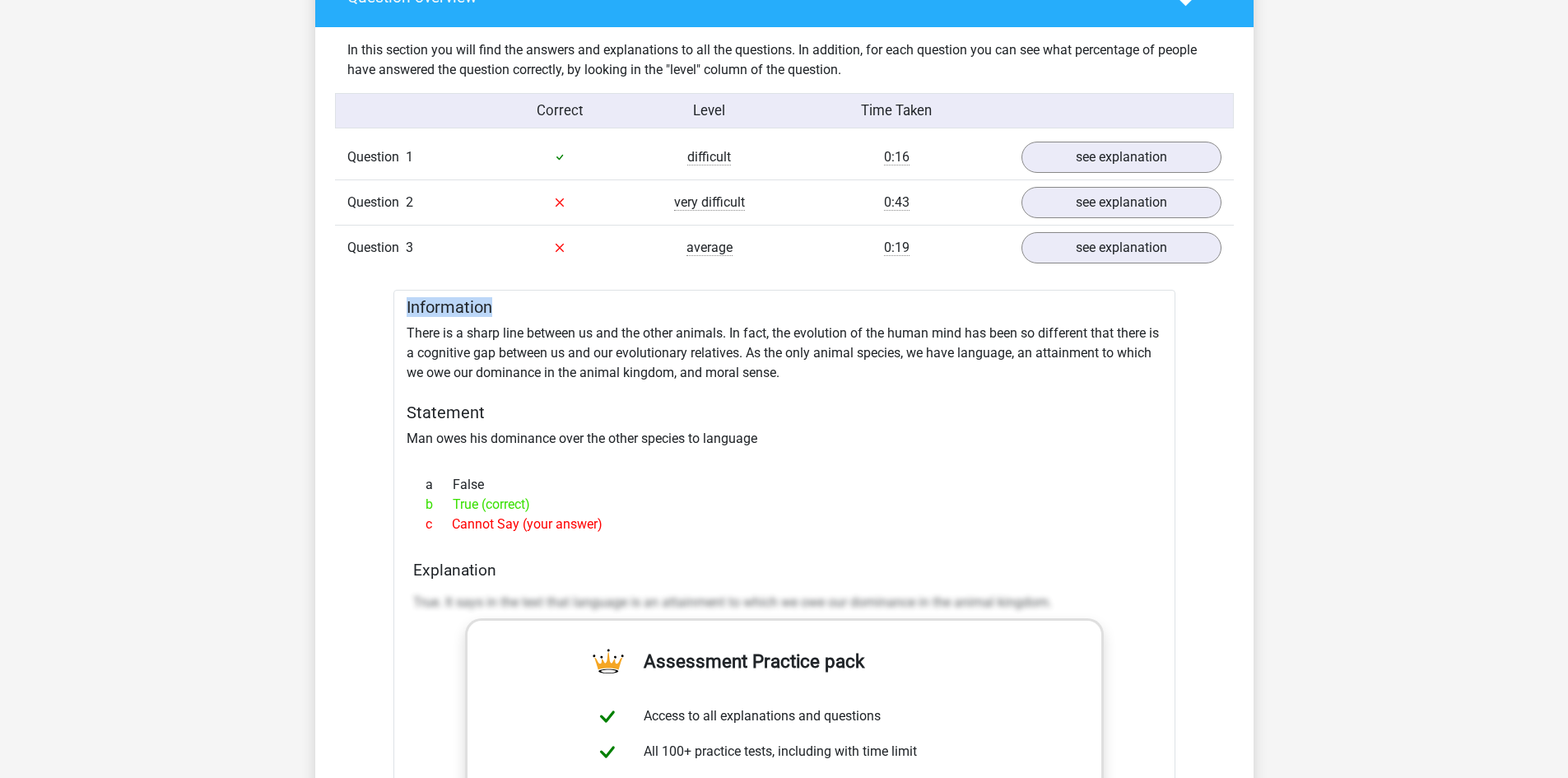
drag, startPoint x: 1563, startPoint y: 267, endPoint x: 1560, endPoint y: 279, distance: 12.4
click at [741, 205] on span "very difficult" at bounding box center [709, 202] width 71 height 17
click at [728, 205] on span "very difficult" at bounding box center [709, 202] width 71 height 17
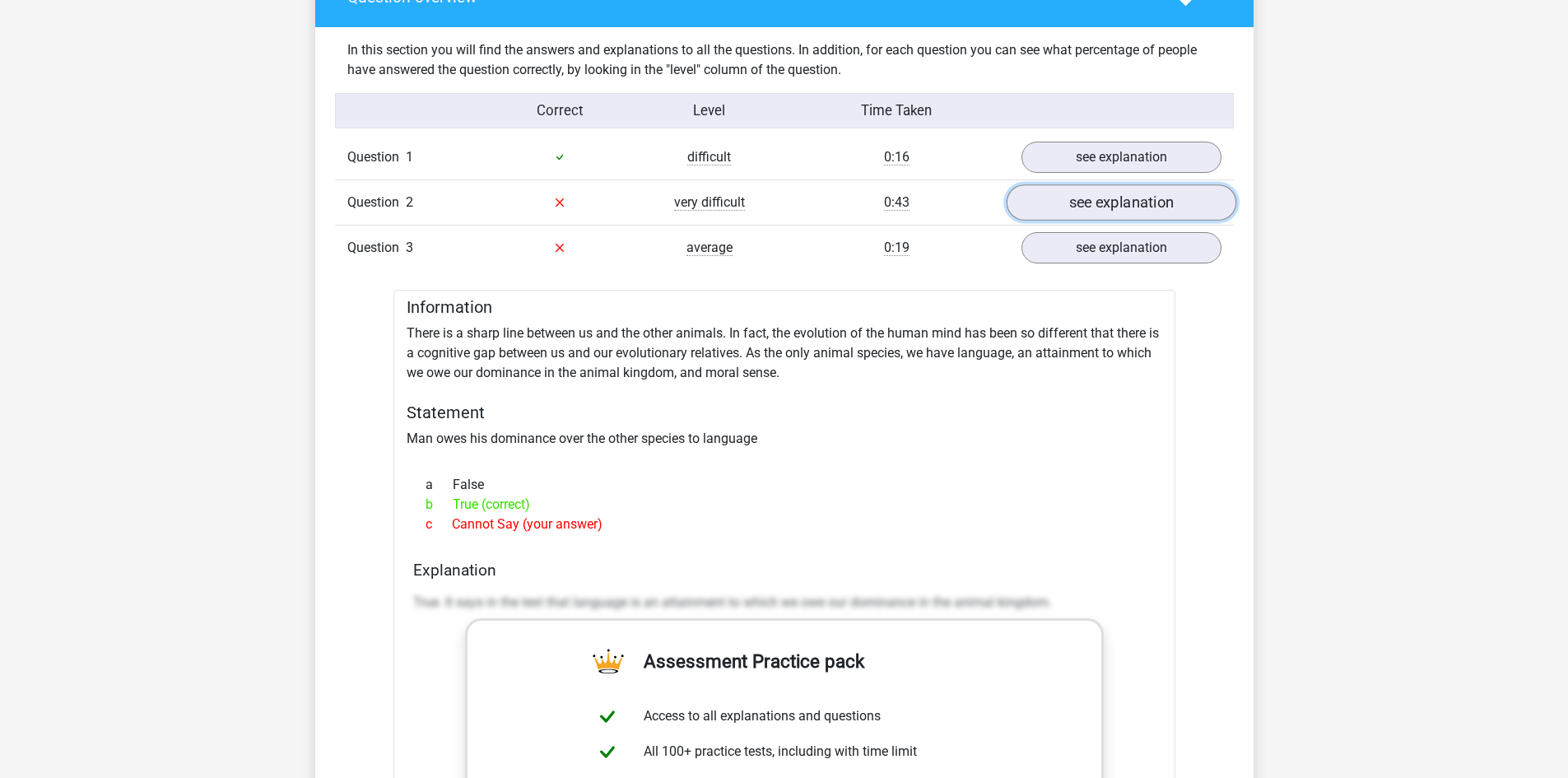
click at [1105, 202] on link "see explanation" at bounding box center [1121, 202] width 230 height 37
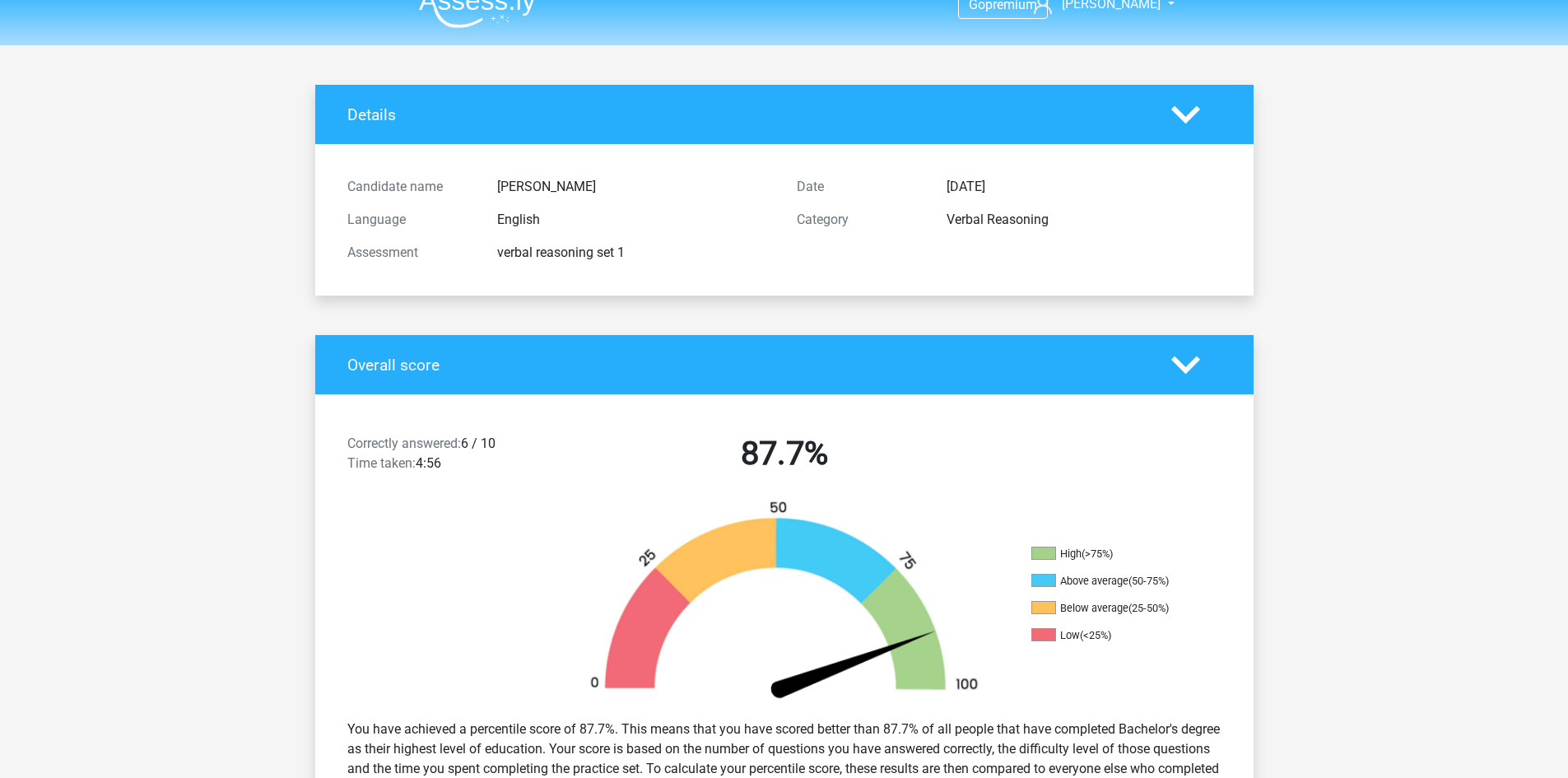
scroll to position [0, 0]
